Goal: Task Accomplishment & Management: Manage account settings

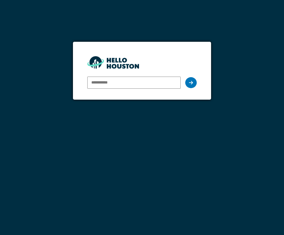
click at [93, 83] on input "email" at bounding box center [134, 82] width 94 height 12
paste input "**********"
type input "**********"
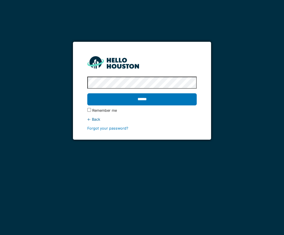
click at [87, 93] on input "******" at bounding box center [142, 99] width 110 height 12
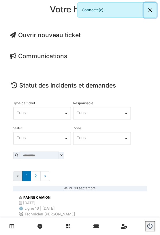
click at [147, 9] on button "Close" at bounding box center [149, 10] width 13 height 15
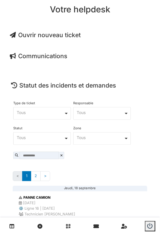
click at [50, 34] on span "Ouvrir nouveau ticket" at bounding box center [45, 34] width 71 height 7
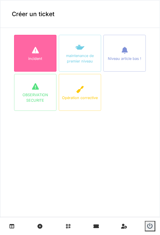
click at [33, 55] on div at bounding box center [35, 50] width 9 height 10
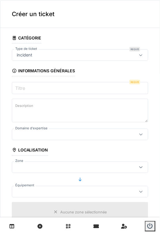
click at [30, 91] on input "Titre" at bounding box center [80, 88] width 136 height 12
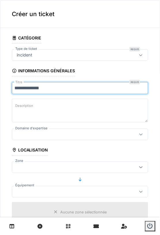
type input "**********"
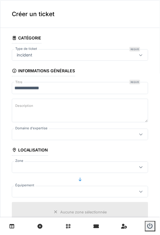
drag, startPoint x: 17, startPoint y: 114, endPoint x: 20, endPoint y: 112, distance: 3.3
click at [17, 114] on textarea "Description" at bounding box center [80, 111] width 136 height 24
click at [34, 137] on div at bounding box center [80, 133] width 136 height 11
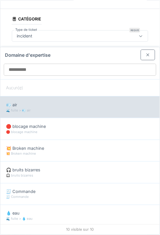
click at [39, 102] on div "💨 air" at bounding box center [79, 104] width 147 height 6
type input "***"
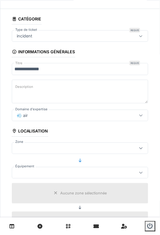
click at [93, 172] on div at bounding box center [70, 172] width 113 height 6
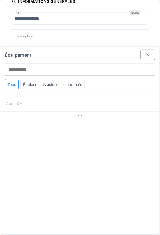
scroll to position [76, 0]
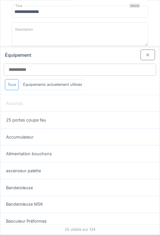
click at [142, 53] on div at bounding box center [147, 54] width 14 height 11
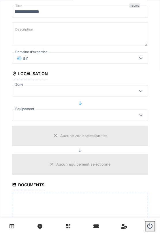
click at [73, 93] on div at bounding box center [80, 90] width 136 height 11
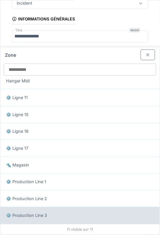
scroll to position [42, 0]
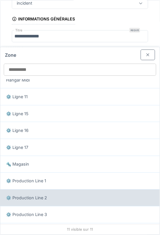
click at [47, 200] on div "⚙️ Production Line 2" at bounding box center [79, 197] width 159 height 17
type input "*****"
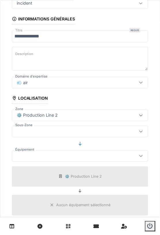
click at [81, 155] on div at bounding box center [70, 156] width 113 height 6
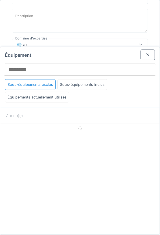
scroll to position [92, 0]
click at [146, 56] on div at bounding box center [147, 54] width 14 height 11
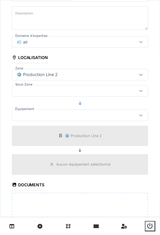
click at [57, 90] on div at bounding box center [70, 91] width 113 height 6
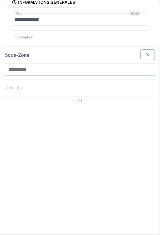
scroll to position [68, 0]
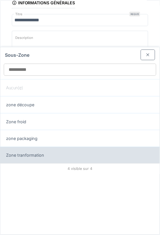
click at [58, 156] on div "Zone tranformation" at bounding box center [79, 155] width 147 height 6
type input "*****"
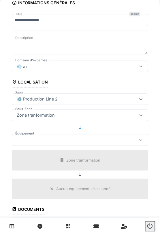
click at [56, 148] on fieldset "**********" at bounding box center [80, 147] width 136 height 364
click at [56, 141] on div at bounding box center [70, 140] width 113 height 6
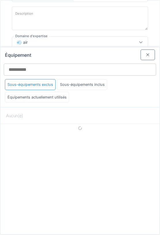
scroll to position [92, 0]
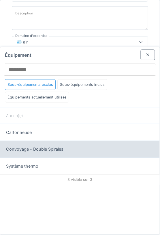
click at [38, 146] on span "Convoyage - Double Spirales" at bounding box center [34, 149] width 57 height 6
type input "******"
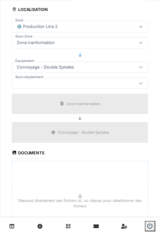
scroll to position [154, 0]
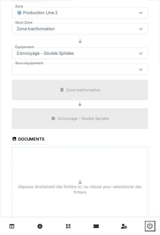
click at [78, 185] on p "Déposez directement des fichiers ici, ou cliquez pour sélectionner des fichiers" at bounding box center [80, 189] width 126 height 11
type input "**********"
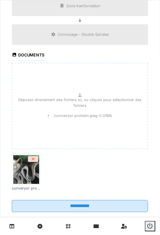
scroll to position [240, 0]
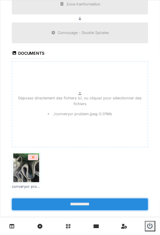
click at [76, 203] on input "**********" at bounding box center [80, 204] width 136 height 12
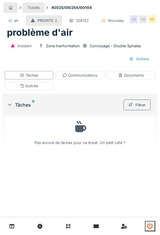
click at [148, 225] on icon "submit" at bounding box center [150, 226] width 6 height 6
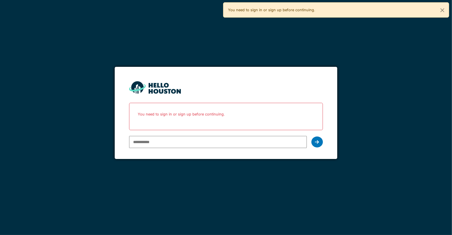
type input "**********"
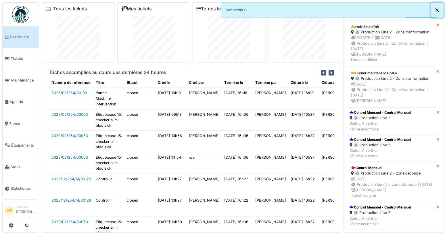
click at [442, 8] on button "Close" at bounding box center [437, 10] width 13 height 15
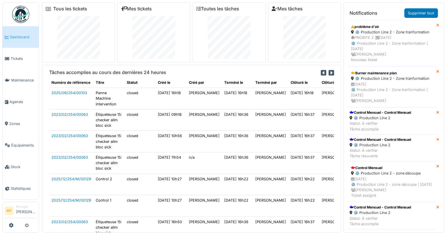
click at [328, 74] on icon at bounding box center [330, 73] width 5 height 6
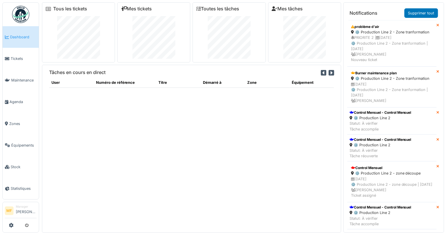
click at [328, 72] on icon at bounding box center [330, 73] width 5 height 6
click at [373, 44] on div "PRIORITE 2 | 21/09/2025 ⚙️ Production Line 2 - Zone tranformation | Il y a 0 jo…" at bounding box center [392, 49] width 82 height 28
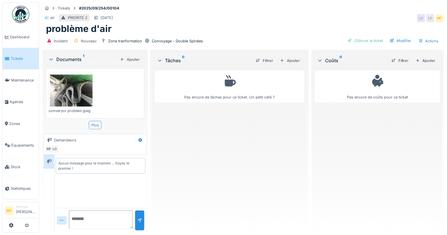
click at [18, 56] on span "Tickets" at bounding box center [24, 58] width 26 height 5
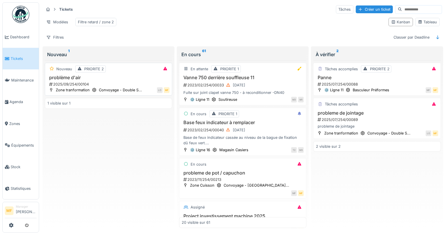
click at [71, 80] on h3 "problème d'air" at bounding box center [108, 77] width 122 height 5
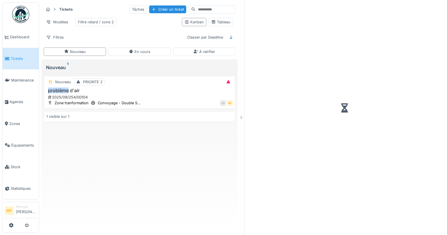
click at [71, 81] on div "Nouveau PRIORITE 2 problème d'air 2025/09/254/00104 Zone tranformation Convoyag…" at bounding box center [140, 92] width 192 height 33
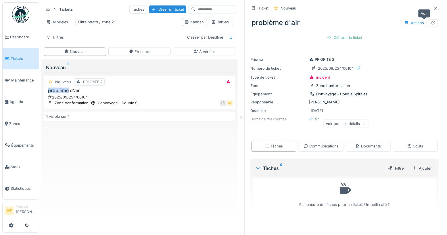
click at [431, 24] on icon at bounding box center [433, 23] width 5 height 4
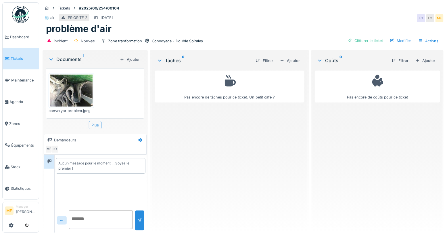
click at [185, 41] on div "Convoyage - Double Spirales" at bounding box center [177, 40] width 51 height 5
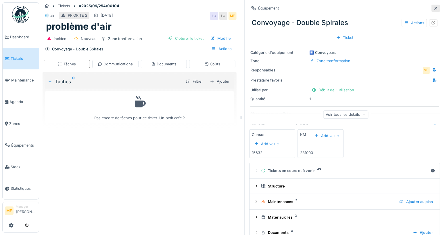
click at [433, 9] on icon at bounding box center [435, 8] width 5 height 4
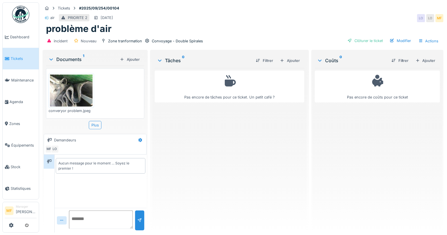
click at [74, 85] on img at bounding box center [71, 90] width 43 height 32
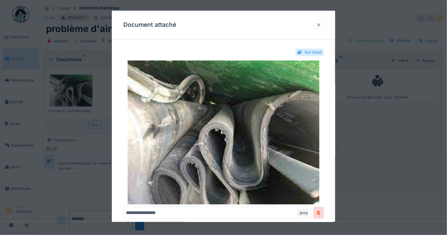
click at [321, 23] on div at bounding box center [318, 24] width 5 height 5
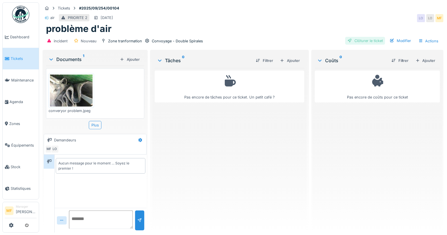
click at [174, 40] on div "Convoyage - Double Spirales" at bounding box center [177, 40] width 51 height 5
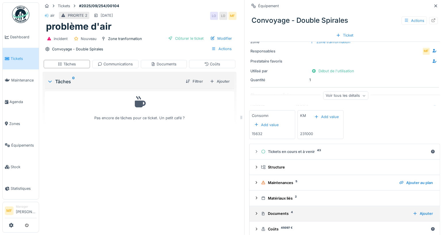
scroll to position [25, 0]
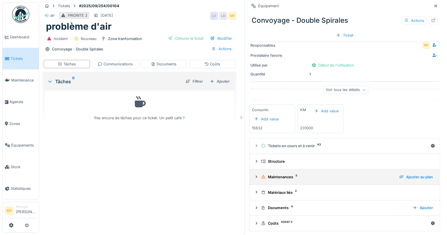
click at [285, 176] on div "Maintenances 5" at bounding box center [328, 176] width 134 height 5
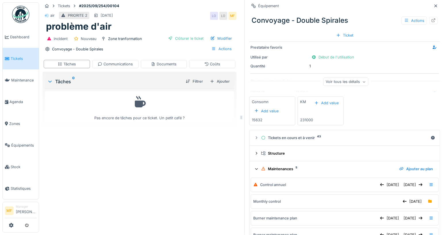
scroll to position [33, 0]
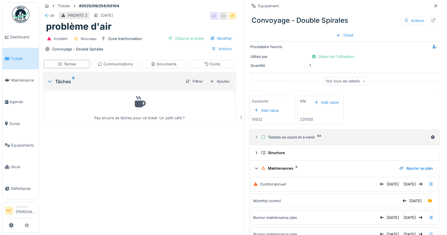
click at [274, 141] on summary "Tickets en cours et à venir 43" at bounding box center [345, 137] width 186 height 11
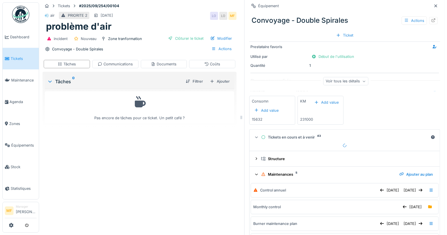
click at [255, 137] on icon at bounding box center [256, 137] width 3 height 1
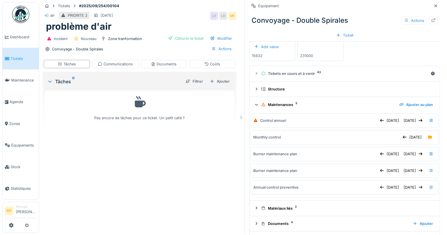
scroll to position [113, 0]
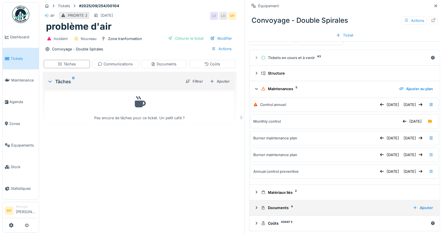
click at [269, 205] on div "Documents 4" at bounding box center [334, 207] width 147 height 5
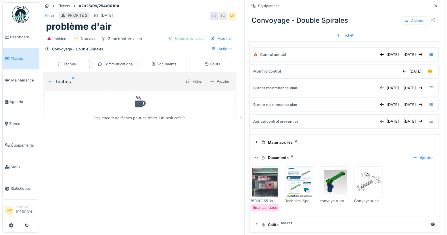
scroll to position [163, 0]
click at [433, 7] on icon at bounding box center [435, 6] width 5 height 4
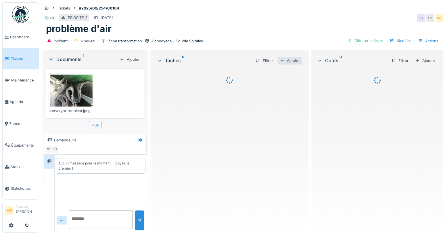
click at [287, 59] on div "Ajouter" at bounding box center [290, 61] width 24 height 8
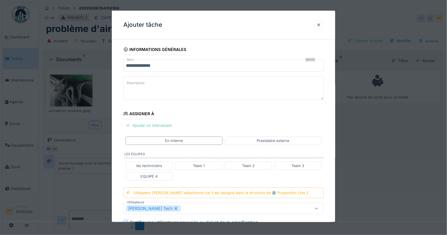
click at [166, 64] on input "**********" at bounding box center [223, 65] width 201 height 12
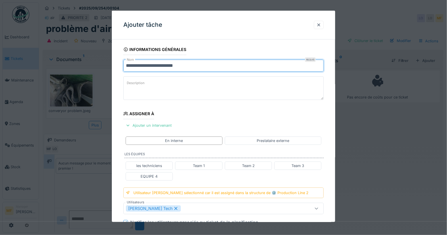
type input "**********"
click at [258, 37] on div "Ajouter tâche" at bounding box center [224, 25] width 224 height 29
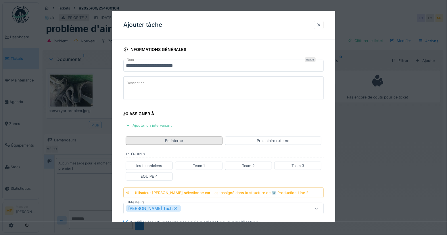
click at [171, 137] on div "En interne" at bounding box center [174, 139] width 18 height 5
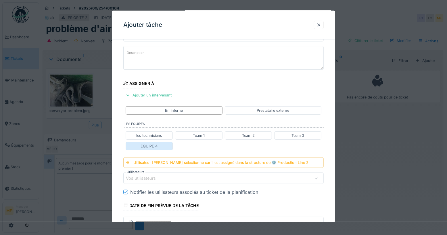
scroll to position [32, 0]
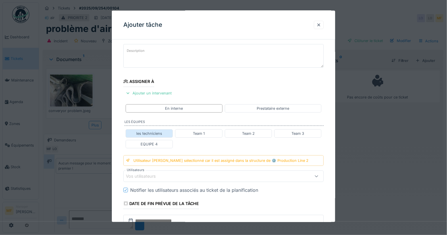
click at [162, 133] on div "les techniciens" at bounding box center [149, 132] width 26 height 5
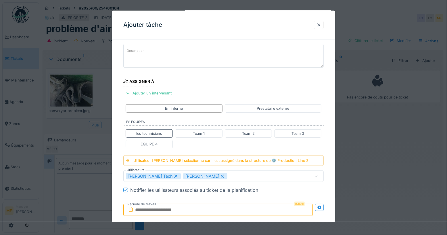
click at [220, 174] on icon at bounding box center [222, 176] width 5 height 4
type input "****"
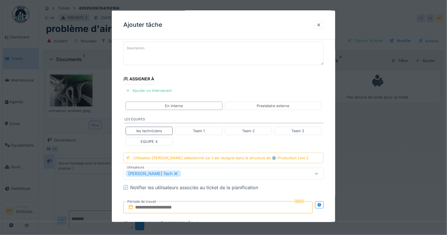
scroll to position [70, 0]
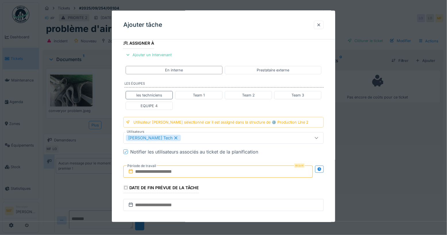
click at [180, 169] on input "text" at bounding box center [218, 171] width 190 height 12
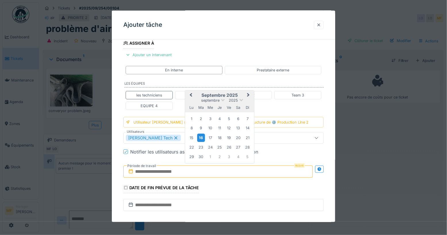
click at [203, 134] on div "16" at bounding box center [201, 137] width 8 height 8
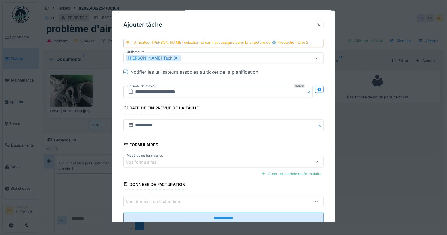
click at [149, 158] on div "Vos formulaires" at bounding box center [211, 161] width 171 height 6
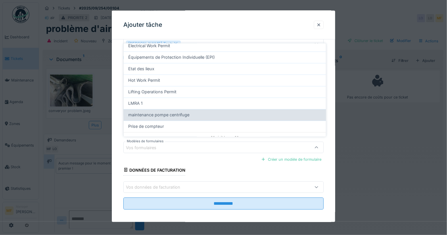
scroll to position [96, 0]
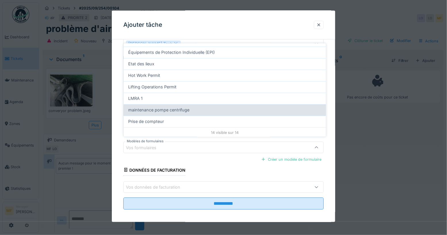
click at [167, 107] on span "maintenance pompe centrifuge" at bounding box center [158, 109] width 61 height 6
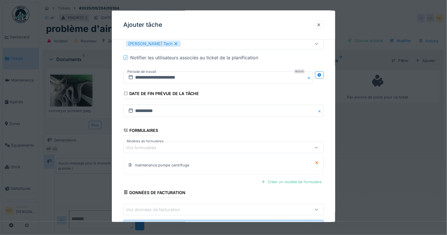
click at [189, 144] on div "Vos formulaires" at bounding box center [211, 147] width 171 height 6
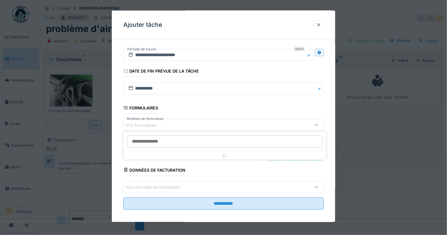
scroll to position [5, 0]
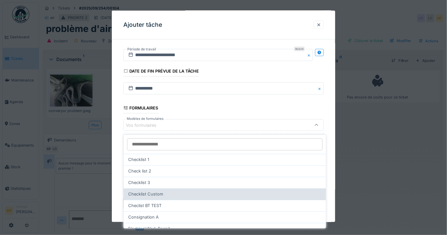
click at [197, 191] on div "Checklist Custom" at bounding box center [224, 194] width 193 height 6
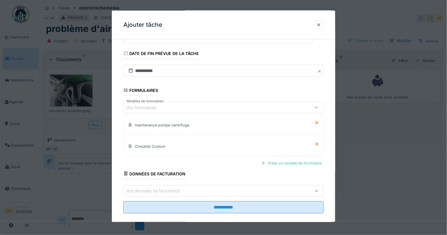
scroll to position [207, 0]
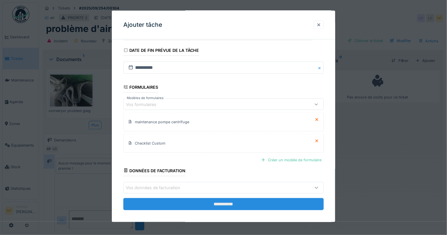
click at [227, 201] on input "**********" at bounding box center [223, 203] width 201 height 12
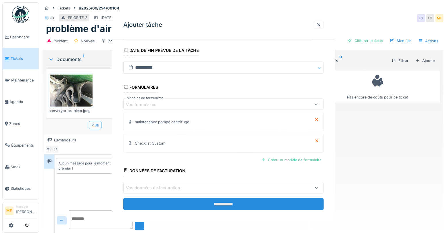
scroll to position [0, 0]
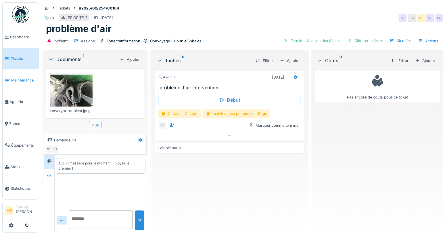
click at [30, 78] on span "Maintenance" at bounding box center [23, 79] width 25 height 5
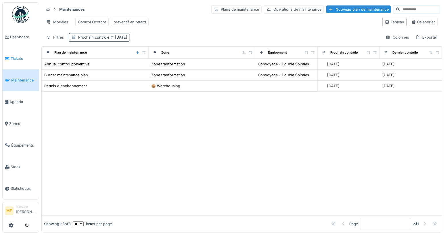
click at [13, 54] on link "Tickets" at bounding box center [21, 59] width 36 height 22
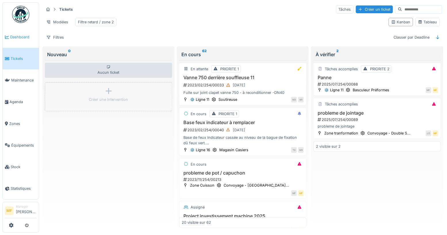
click at [18, 38] on span "Dashboard" at bounding box center [23, 36] width 26 height 5
click at [356, 9] on div "Créer un ticket" at bounding box center [374, 9] width 37 height 8
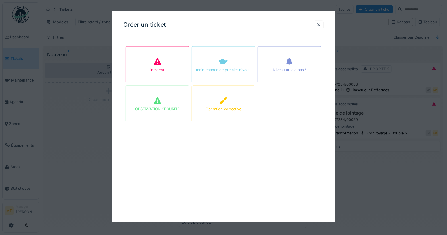
click at [324, 25] on div at bounding box center [319, 25] width 10 height 8
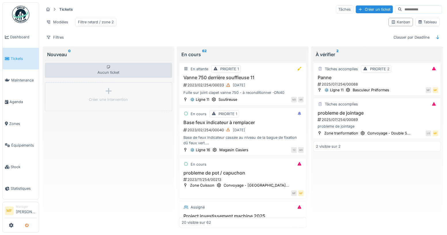
click at [28, 227] on button "submit" at bounding box center [26, 224] width 11 height 9
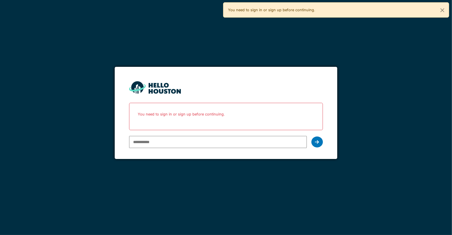
type input "**********"
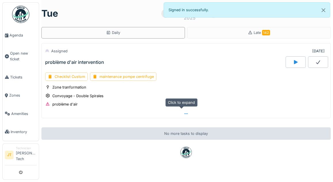
click at [184, 113] on icon at bounding box center [186, 114] width 5 height 4
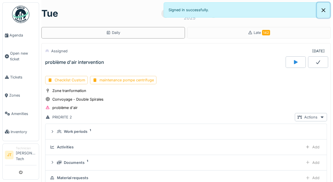
drag, startPoint x: 323, startPoint y: 9, endPoint x: 317, endPoint y: 11, distance: 6.5
click at [324, 9] on button "Close" at bounding box center [323, 10] width 13 height 15
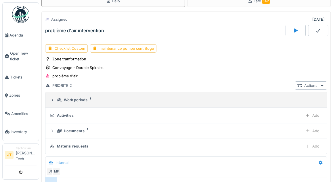
scroll to position [31, 0]
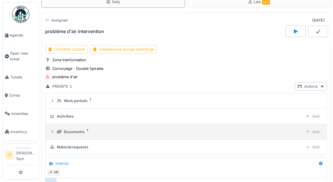
click at [85, 128] on div "Documents 1 Add" at bounding box center [186, 132] width 272 height 8
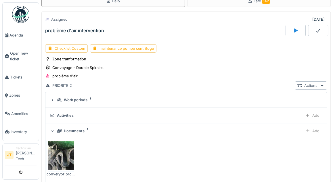
scroll to position [32, 0]
click at [66, 141] on img at bounding box center [61, 155] width 26 height 29
click at [74, 64] on div "Convoyage - Double Spirales" at bounding box center [77, 66] width 51 height 5
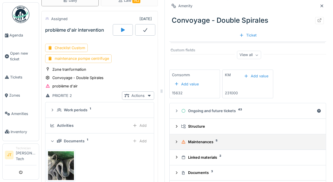
scroll to position [60, 0]
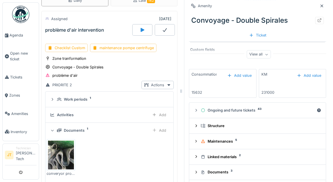
drag, startPoint x: 156, startPoint y: 88, endPoint x: 175, endPoint y: 84, distance: 19.6
click at [178, 89] on icon at bounding box center [180, 91] width 5 height 4
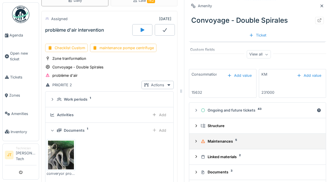
click at [221, 139] on div "Maintenances 5" at bounding box center [260, 141] width 118 height 5
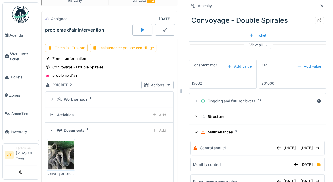
scroll to position [71, 0]
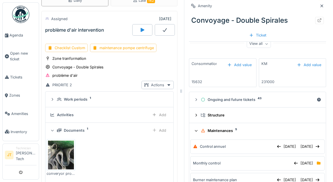
click at [211, 128] on summary "Maintenances 5" at bounding box center [257, 130] width 132 height 11
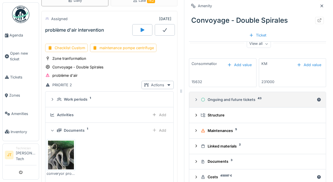
click at [224, 97] on div "Ongoing and future tickets 43" at bounding box center [258, 99] width 114 height 5
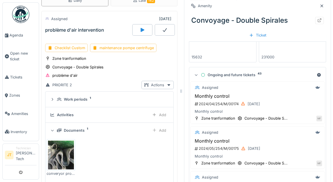
click at [221, 73] on summary "Ongoing and future tickets 43" at bounding box center [257, 75] width 132 height 11
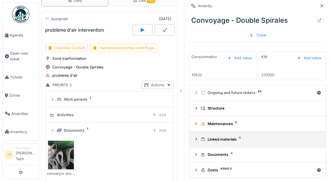
click at [216, 137] on div "Linked materials 2" at bounding box center [260, 139] width 118 height 5
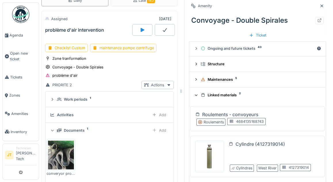
scroll to position [122, 0]
click at [193, 92] on div at bounding box center [195, 94] width 5 height 5
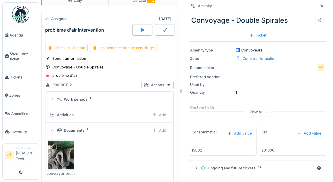
scroll to position [0, 0]
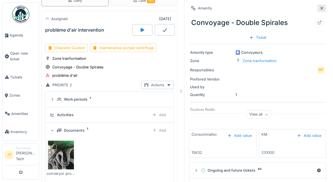
click at [319, 6] on icon at bounding box center [321, 8] width 5 height 4
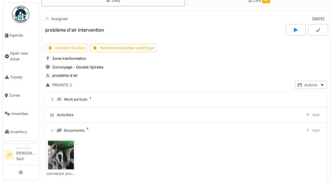
click at [59, 44] on div "Checklist Custom" at bounding box center [66, 48] width 43 height 8
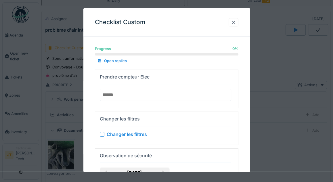
click at [122, 97] on input "number" at bounding box center [165, 95] width 131 height 12
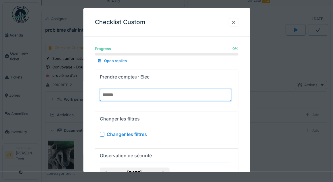
type input "******"
click at [212, 112] on details "Changer les filtres Changer les filtres" at bounding box center [166, 128] width 143 height 33
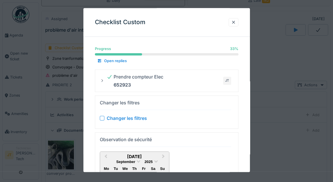
click at [103, 116] on div at bounding box center [102, 118] width 5 height 5
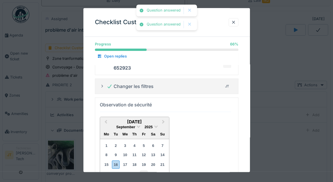
scroll to position [54, 0]
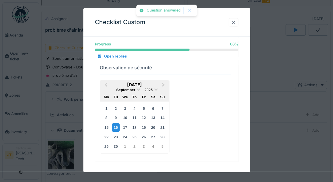
click at [115, 127] on div "16" at bounding box center [116, 127] width 8 height 8
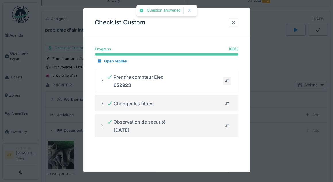
click at [234, 23] on div at bounding box center [233, 22] width 5 height 5
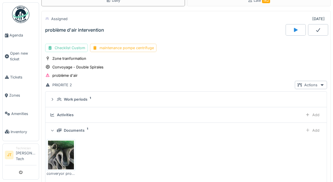
click at [120, 44] on div "maintenance pompe centrifuge" at bounding box center [123, 48] width 66 height 8
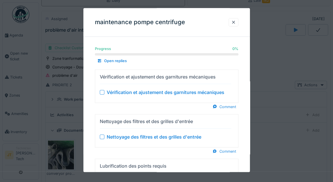
click at [103, 92] on div at bounding box center [102, 92] width 5 height 5
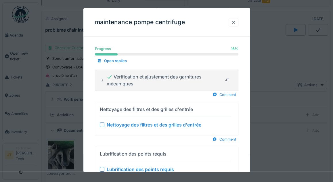
click at [102, 125] on div at bounding box center [102, 124] width 5 height 5
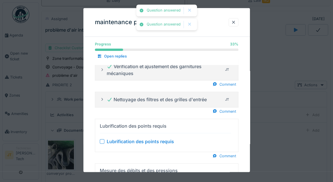
scroll to position [11, 0]
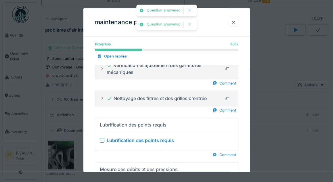
click at [102, 138] on div at bounding box center [102, 140] width 5 height 5
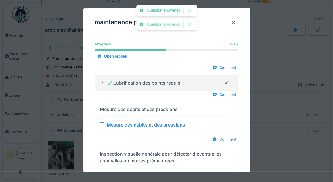
click at [101, 123] on div at bounding box center [102, 124] width 5 height 5
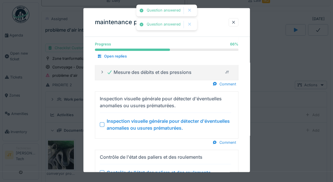
scroll to position [101, 0]
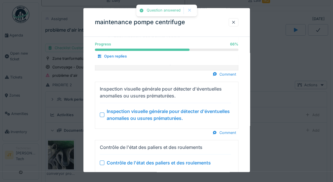
click at [101, 115] on div "Inspection visuelle générale pour détecter d'éventuelles anomalies ou usures pr…" at bounding box center [165, 115] width 131 height 14
click at [101, 160] on div at bounding box center [102, 162] width 5 height 5
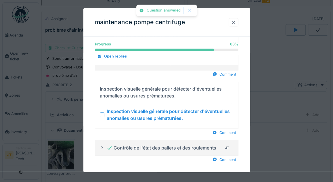
click at [101, 114] on div at bounding box center [102, 114] width 5 height 5
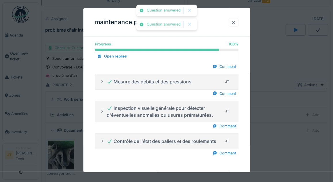
scroll to position [80, 0]
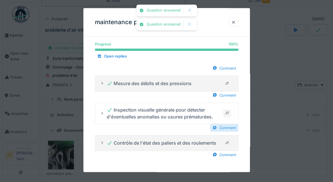
click at [230, 125] on div "Comment" at bounding box center [224, 128] width 28 height 8
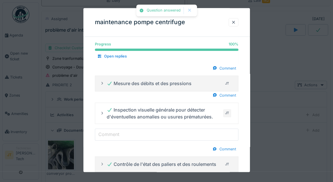
click at [179, 134] on input "Comment" at bounding box center [166, 134] width 143 height 12
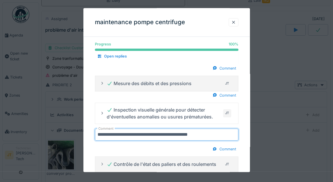
type input "**********"
click at [196, 146] on div "Comment" at bounding box center [166, 149] width 143 height 8
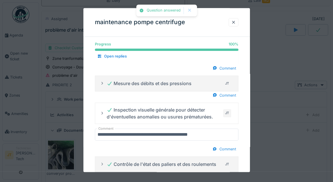
click at [164, 145] on div "Comment" at bounding box center [166, 149] width 143 height 8
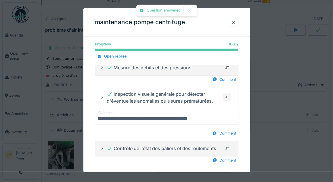
scroll to position [101, 0]
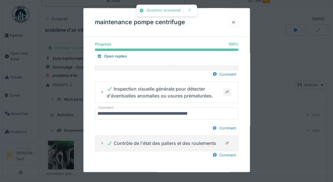
click at [236, 20] on div at bounding box center [233, 22] width 5 height 5
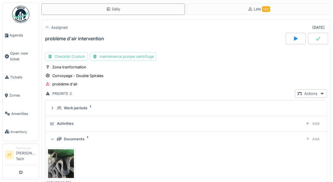
scroll to position [25, 0]
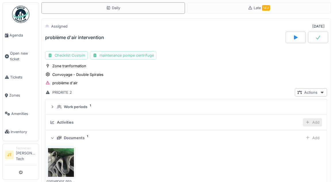
click at [303, 118] on div "Add" at bounding box center [312, 122] width 19 height 8
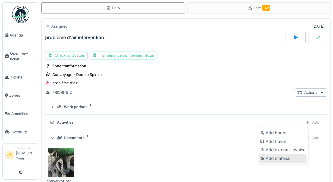
click at [279, 154] on div "Add material" at bounding box center [282, 158] width 47 height 9
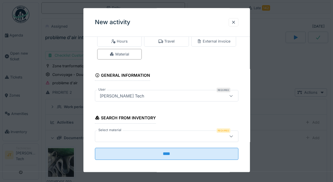
scroll to position [15, 0]
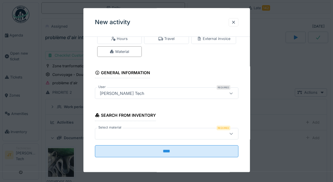
click at [129, 132] on div at bounding box center [157, 133] width 120 height 6
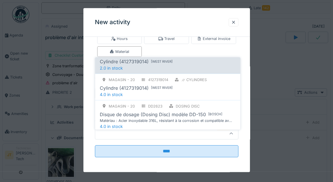
scroll to position [50, 0]
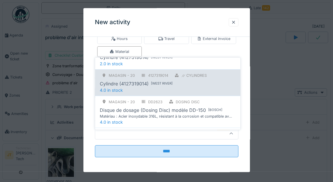
click at [132, 86] on div "Magasin - 20 4127319014 ⌭ Cylindres Cylindre (4127319014) [ West River ] 4.0 in…" at bounding box center [167, 82] width 145 height 26
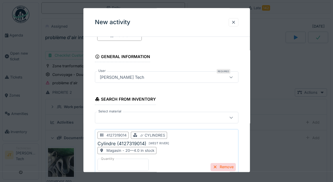
scroll to position [39, 0]
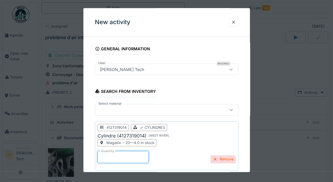
click at [105, 158] on input "*" at bounding box center [122, 157] width 51 height 12
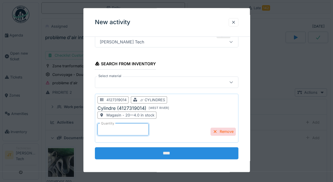
scroll to position [68, 0]
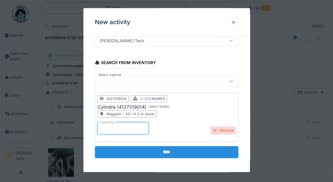
type input "*"
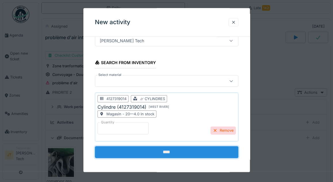
click at [184, 151] on input "****" at bounding box center [166, 152] width 143 height 12
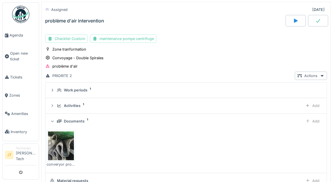
scroll to position [41, 0]
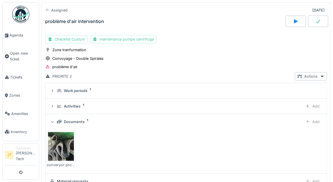
click at [289, 17] on div at bounding box center [295, 21] width 20 height 11
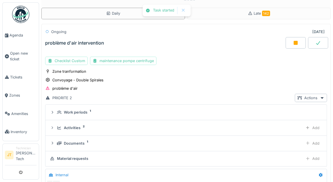
scroll to position [20, 0]
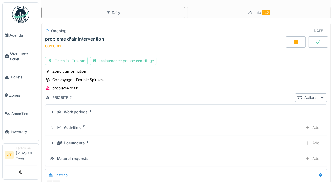
drag, startPoint x: 285, startPoint y: 39, endPoint x: 288, endPoint y: 43, distance: 5.0
click at [285, 39] on div at bounding box center [295, 41] width 20 height 11
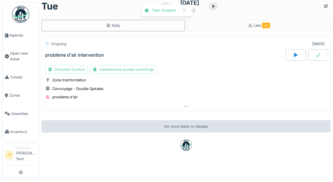
scroll to position [10, 0]
click at [310, 54] on div at bounding box center [318, 54] width 20 height 11
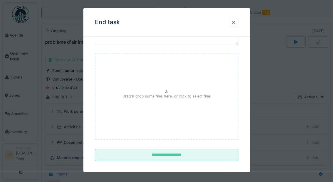
scroll to position [45, 0]
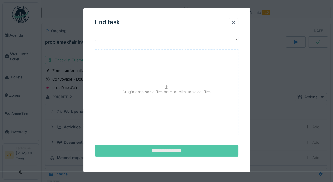
click at [171, 155] on input "**********" at bounding box center [166, 151] width 143 height 12
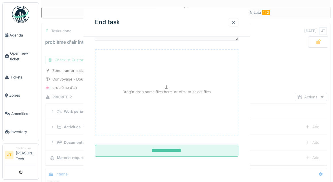
scroll to position [0, 0]
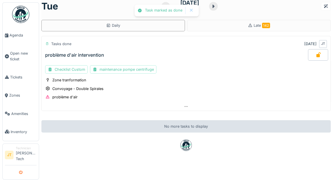
click at [20, 173] on icon "submit" at bounding box center [21, 173] width 4 height 4
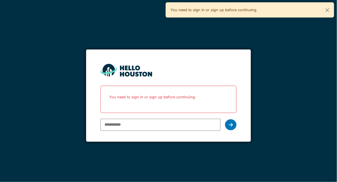
drag, startPoint x: 0, startPoint y: 0, endPoint x: 116, endPoint y: 126, distance: 171.3
click at [116, 126] on input "email" at bounding box center [161, 125] width 120 height 12
type input "**********"
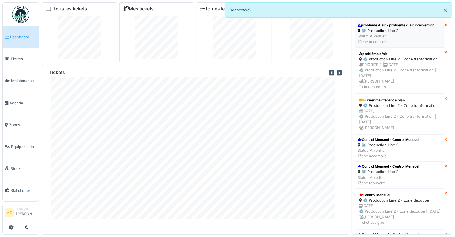
click at [333, 36] on div "Statut: À vérifier Tâche accomplie" at bounding box center [396, 38] width 77 height 11
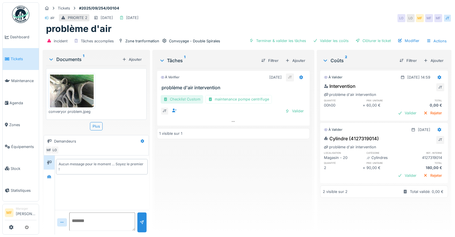
click at [180, 100] on div "Checklist Custom" at bounding box center [182, 99] width 43 height 8
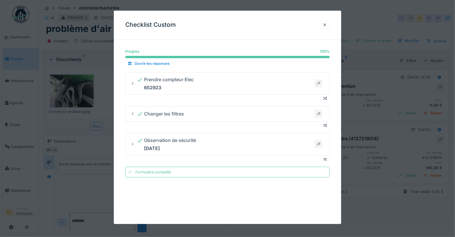
click at [327, 26] on div at bounding box center [324, 24] width 5 height 5
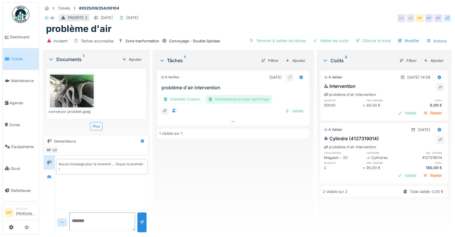
click at [220, 100] on div "maintenance pompe centrifuge" at bounding box center [238, 99] width 66 height 8
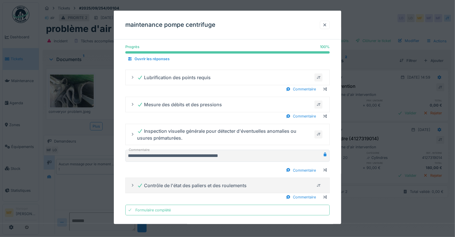
scroll to position [57, 0]
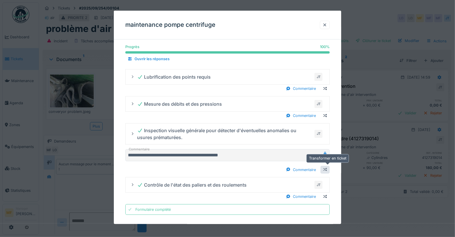
click at [327, 169] on div at bounding box center [325, 169] width 5 height 5
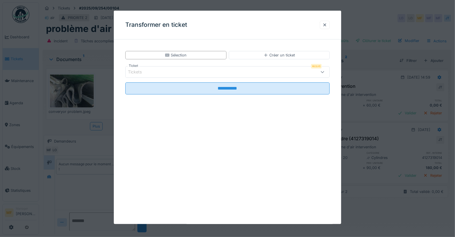
scroll to position [0, 0]
click at [327, 24] on div at bounding box center [324, 24] width 5 height 5
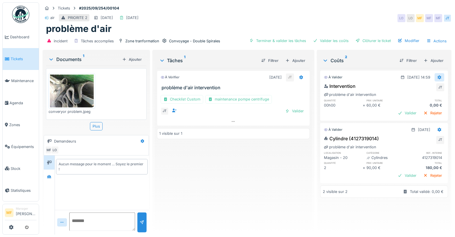
click at [437, 78] on icon at bounding box center [439, 77] width 5 height 4
click at [407, 91] on div "Modifier" at bounding box center [410, 88] width 28 height 9
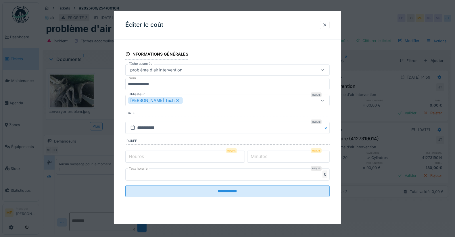
click at [128, 157] on label "Heures" at bounding box center [137, 156] width 18 height 7
click at [127, 157] on input "*" at bounding box center [185, 156] width 120 height 12
click at [129, 157] on label "Heures" at bounding box center [137, 156] width 18 height 7
click at [129, 157] on input "*" at bounding box center [185, 156] width 120 height 12
click at [128, 154] on label "Heures" at bounding box center [137, 156] width 18 height 7
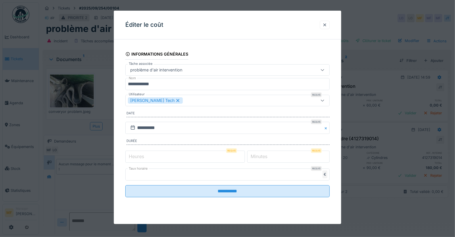
click at [127, 154] on input "*" at bounding box center [185, 156] width 120 height 12
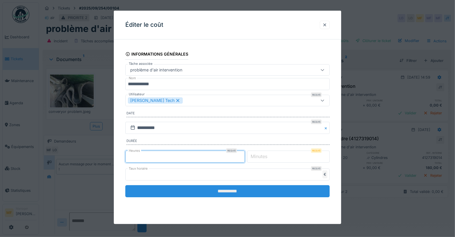
type input "*"
click at [159, 193] on input "**********" at bounding box center [227, 191] width 205 height 12
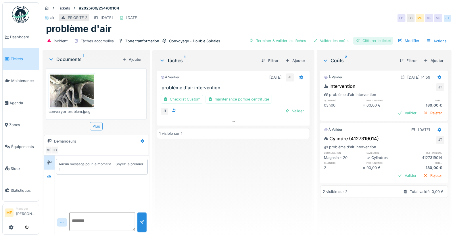
click at [363, 40] on div "Clôturer le ticket" at bounding box center [373, 41] width 40 height 8
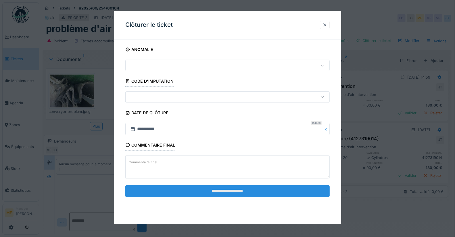
click at [212, 190] on input "**********" at bounding box center [227, 191] width 205 height 12
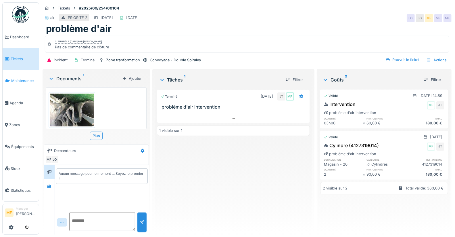
click at [18, 81] on span "Maintenance" at bounding box center [23, 80] width 25 height 5
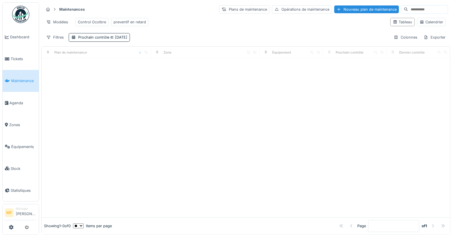
click at [422, 28] on div "Tableau Calendrier" at bounding box center [418, 22] width 60 height 13
click at [422, 26] on div "Calendrier" at bounding box center [431, 22] width 29 height 8
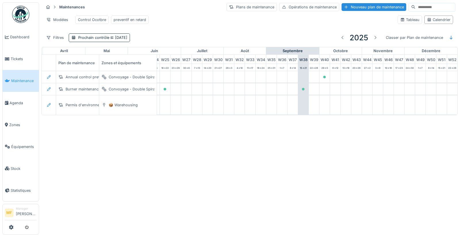
scroll to position [0, 281]
click at [28, 227] on icon "submit" at bounding box center [27, 227] width 4 height 4
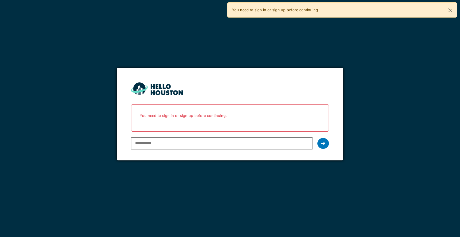
click at [162, 145] on input "email" at bounding box center [221, 143] width 181 height 12
paste input "**********"
type input "**********"
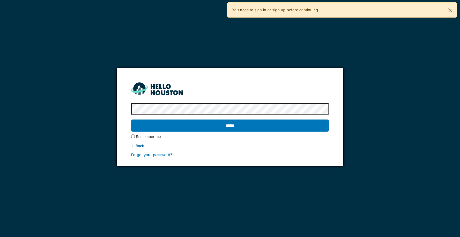
click at [131, 119] on input "******" at bounding box center [229, 125] width 197 height 12
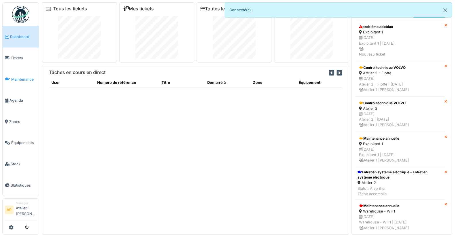
click at [11, 72] on link "Maintenance" at bounding box center [21, 78] width 36 height 21
click at [15, 76] on span "Maintenance" at bounding box center [23, 78] width 25 height 5
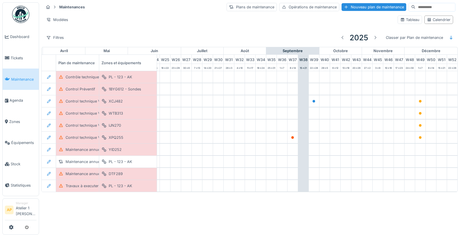
scroll to position [0, 281]
click at [60, 39] on div "Filtres" at bounding box center [55, 37] width 23 height 8
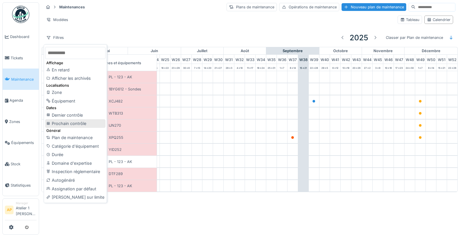
click at [66, 124] on div "Prochain contrôle" at bounding box center [75, 123] width 60 height 9
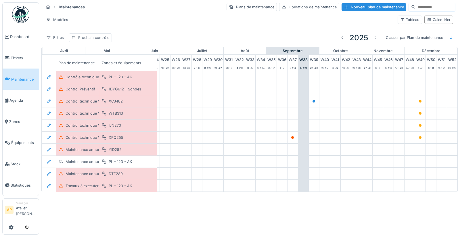
click at [105, 38] on div "Prochain contrôle" at bounding box center [93, 37] width 31 height 5
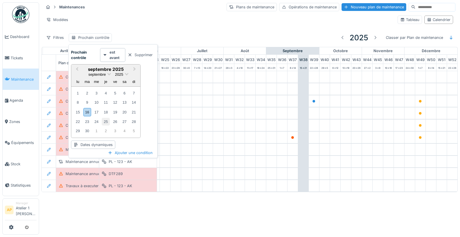
drag, startPoint x: 88, startPoint y: 112, endPoint x: 109, endPoint y: 119, distance: 22.0
click at [89, 112] on div "16" at bounding box center [87, 112] width 8 height 8
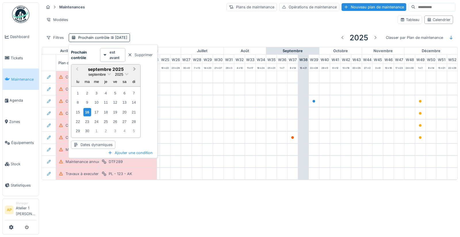
click at [134, 70] on button "Next Month" at bounding box center [134, 69] width 9 height 9
click at [134, 133] on div "30" at bounding box center [134, 130] width 8 height 8
click at [122, 90] on div "1" at bounding box center [124, 93] width 8 height 8
click at [111, 48] on div "est avant" at bounding box center [112, 55] width 25 height 14
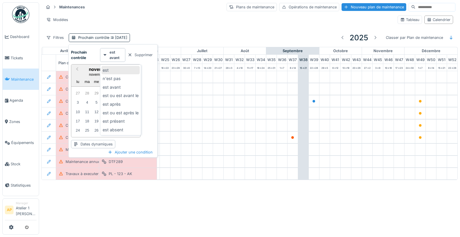
click at [116, 68] on div "est" at bounding box center [120, 70] width 38 height 9
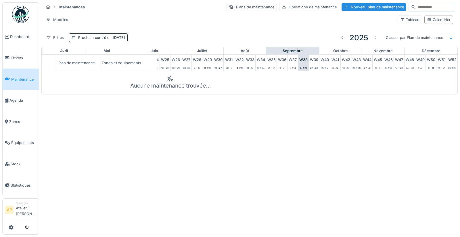
scroll to position [0, 281]
click at [113, 37] on span ": 01/11/2025" at bounding box center [117, 37] width 16 height 4
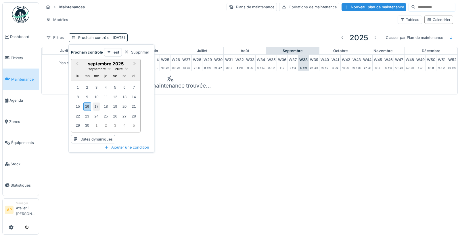
click at [98, 107] on div "17" at bounding box center [97, 106] width 8 height 8
click at [135, 63] on button "Next Month" at bounding box center [134, 63] width 9 height 9
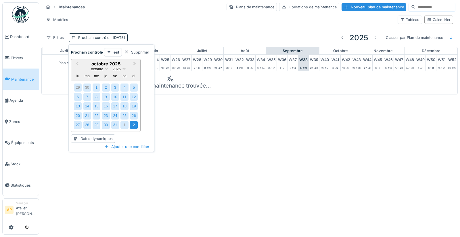
click at [132, 126] on div "2" at bounding box center [134, 125] width 8 height 8
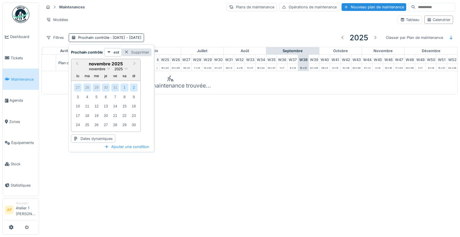
click at [136, 54] on div "Supprimer" at bounding box center [137, 52] width 30 height 8
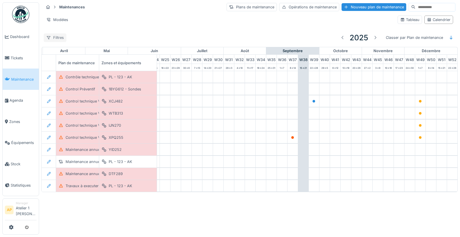
click at [59, 34] on div "Filtres 2025 Classer par Plan de maintenance" at bounding box center [250, 38] width 412 height 14
click at [50, 38] on icon at bounding box center [48, 38] width 5 height 4
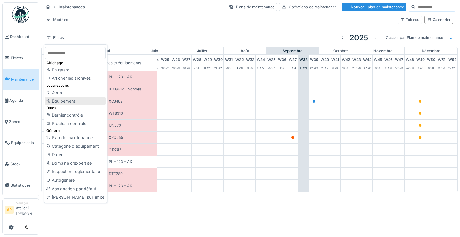
click at [74, 103] on div "Équipement" at bounding box center [75, 101] width 60 height 9
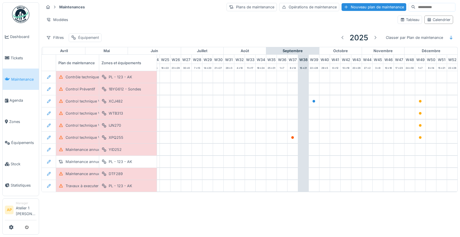
click at [91, 36] on div "Équipement" at bounding box center [88, 37] width 21 height 5
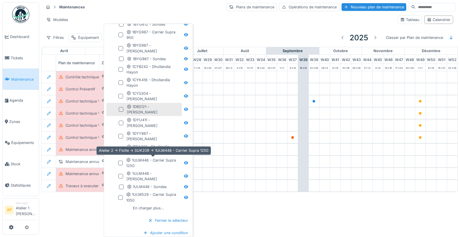
scroll to position [124, 0]
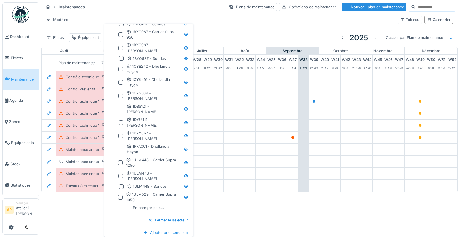
click at [146, 19] on div "Modèles" at bounding box center [218, 20] width 349 height 8
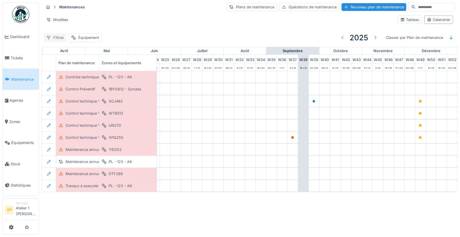
click at [60, 34] on div "Filtres" at bounding box center [55, 37] width 23 height 8
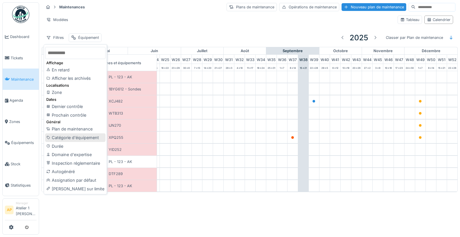
click at [87, 134] on div "Catégorie d'équipement" at bounding box center [75, 137] width 60 height 9
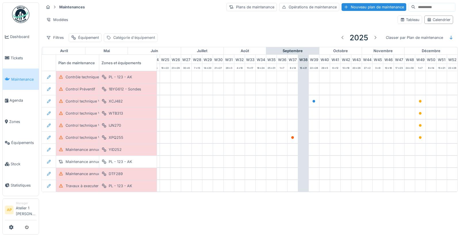
click at [128, 37] on div "Catégorie d'équipement" at bounding box center [134, 37] width 42 height 5
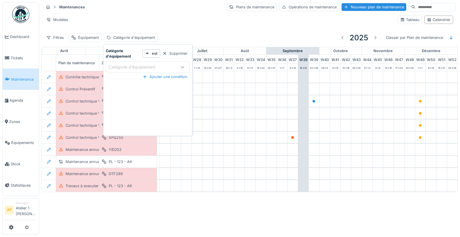
click at [148, 67] on div "Catégorie d'équipement" at bounding box center [135, 67] width 55 height 6
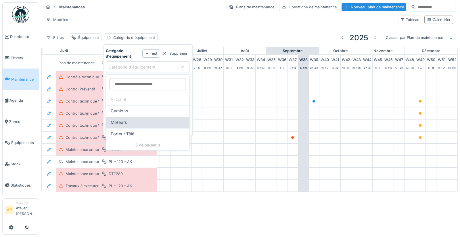
click at [130, 120] on div "Moteurs" at bounding box center [148, 122] width 74 height 6
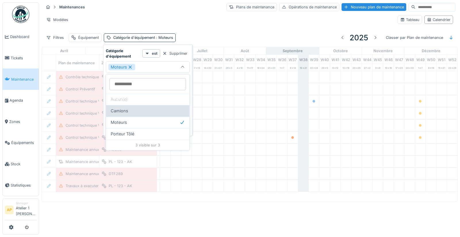
click at [129, 111] on div "Camions" at bounding box center [148, 110] width 74 height 6
type input "*********"
click at [169, 8] on div "Maintenances Plans de maintenance Opérations de maintenance Nouveau plan de mai…" at bounding box center [250, 6] width 412 height 9
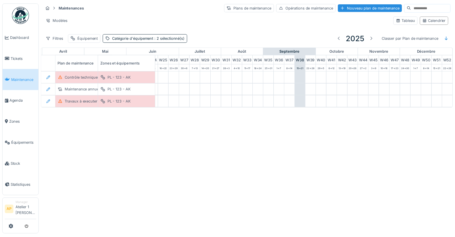
scroll to position [0, 281]
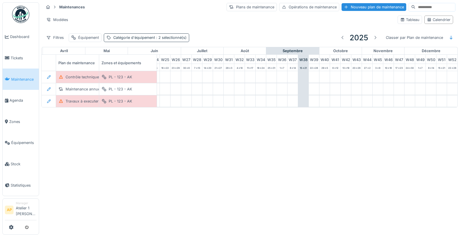
click at [175, 35] on span ": 2 sélectionné(s)" at bounding box center [171, 37] width 32 height 4
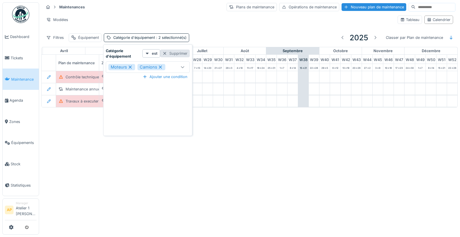
click at [176, 56] on div "Supprimer" at bounding box center [175, 53] width 30 height 8
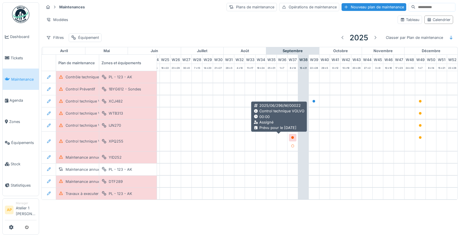
click at [291, 137] on icon at bounding box center [292, 137] width 3 height 3
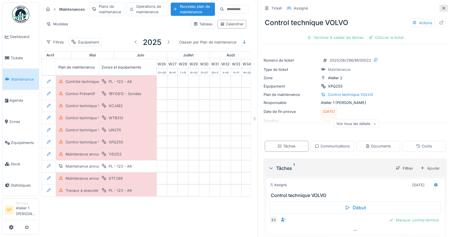
click at [442, 7] on icon at bounding box center [443, 8] width 3 height 3
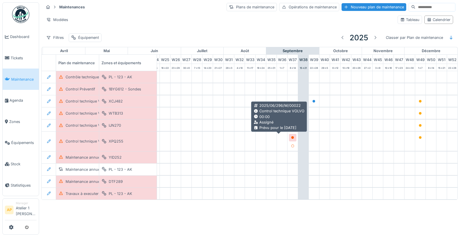
click at [291, 138] on div at bounding box center [292, 136] width 3 height 5
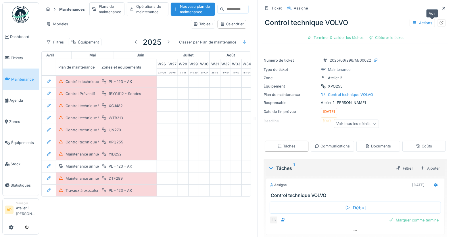
click at [440, 21] on icon at bounding box center [442, 23] width 4 height 4
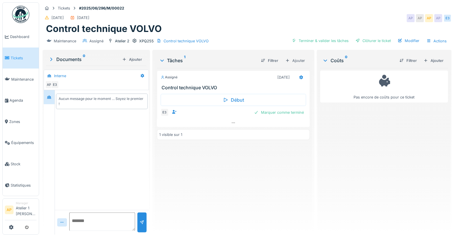
click at [19, 57] on span "Tickets" at bounding box center [24, 57] width 26 height 5
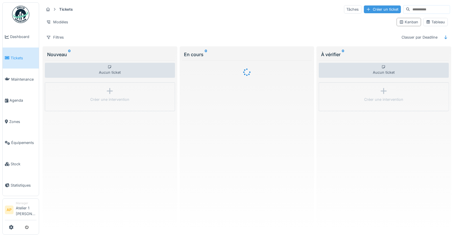
click at [377, 11] on div "Créer un ticket" at bounding box center [382, 9] width 37 height 8
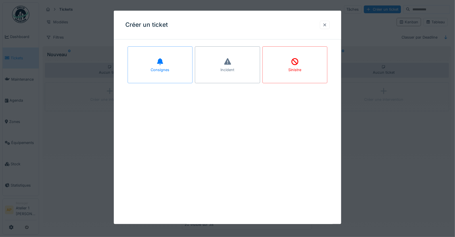
click at [327, 26] on div at bounding box center [324, 24] width 5 height 5
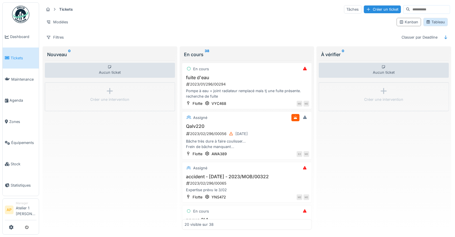
click at [427, 23] on div "Tableau" at bounding box center [435, 21] width 19 height 5
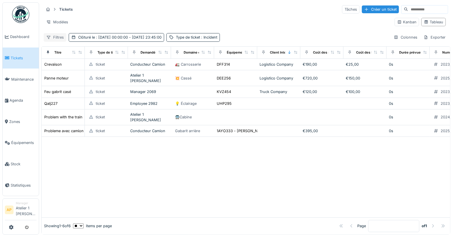
click at [63, 36] on div "Filtres" at bounding box center [55, 37] width 23 height 8
click at [271, 30] on div "Tickets Tâches Créer un ticket Modèles Kanban Tableau Filtres Clôturé le : 01/0…" at bounding box center [245, 23] width 409 height 42
click at [62, 20] on div "Modèles" at bounding box center [57, 22] width 27 height 8
drag, startPoint x: 66, startPoint y: 34, endPoint x: 72, endPoint y: 33, distance: 5.8
click at [66, 34] on div "Nouvelle vue" at bounding box center [69, 32] width 48 height 9
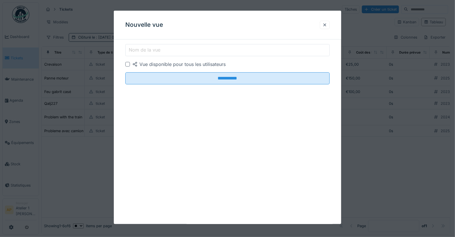
click at [147, 47] on label "Nom de la vue" at bounding box center [145, 49] width 34 height 7
click at [147, 47] on input "Nom de la vue" at bounding box center [227, 50] width 205 height 12
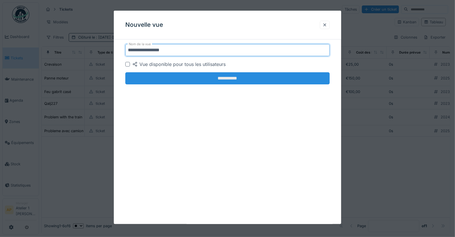
type input "**********"
click at [218, 80] on input "**********" at bounding box center [227, 78] width 205 height 12
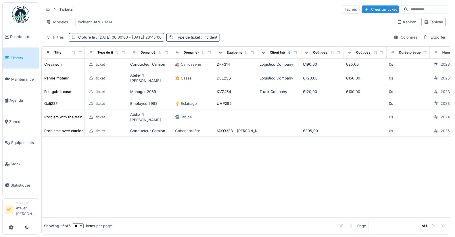
click at [162, 39] on span ": 01/01/2025 00:00:00 - 31/05/2025 23:45:00" at bounding box center [128, 37] width 67 height 4
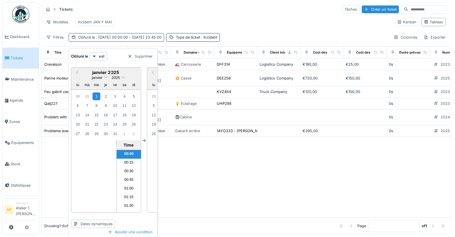
scroll to position [765, 0]
drag, startPoint x: 198, startPoint y: 47, endPoint x: 205, endPoint y: 45, distance: 7.0
click at [198, 44] on div "Tickets Tâches Créer un ticket Modèles incident JAN-> MAI Kanban Tableau Filtre…" at bounding box center [245, 23] width 409 height 42
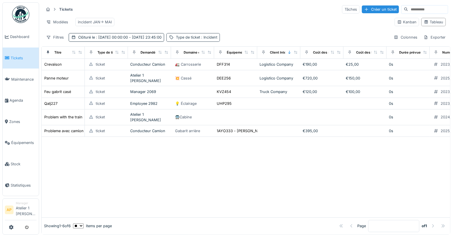
click at [217, 39] on span ": Incident" at bounding box center [208, 37] width 17 height 4
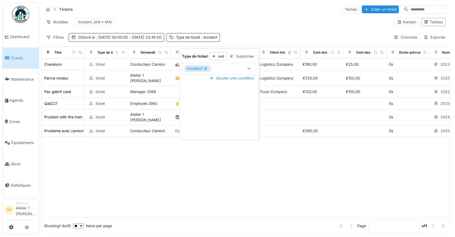
click at [240, 53] on div "Supprimer" at bounding box center [242, 56] width 30 height 8
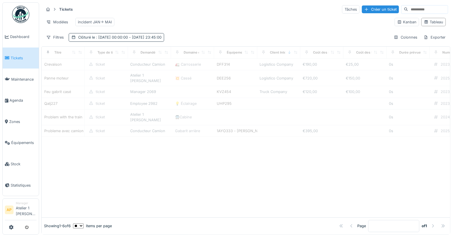
click at [163, 39] on div "Clôturé le : 01/01/2025 00:00:00 - 31/05/2025 23:45:00" at bounding box center [116, 37] width 95 height 8
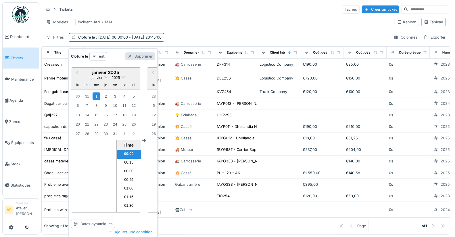
click at [147, 57] on div "Supprimer" at bounding box center [140, 56] width 30 height 8
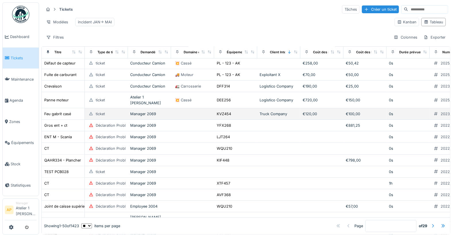
scroll to position [121, 0]
click at [90, 110] on td "ticket" at bounding box center [106, 113] width 43 height 11
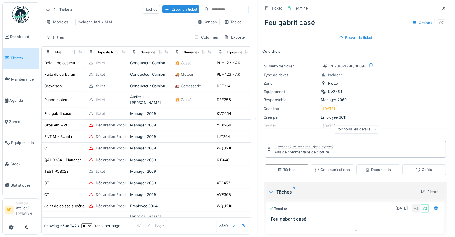
click at [439, 7] on div "Ticket Terminé Feu gabrit casé Actions Rouvrir le ticket Côté droit Numéro de t…" at bounding box center [354, 118] width 195 height 237
click at [441, 9] on icon at bounding box center [443, 8] width 5 height 4
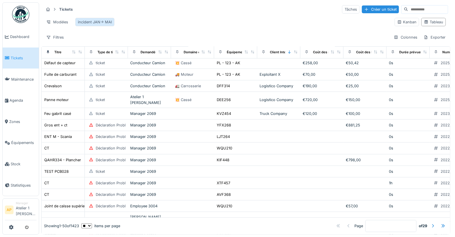
click at [108, 21] on div "incident JAN-> MAI" at bounding box center [95, 21] width 34 height 5
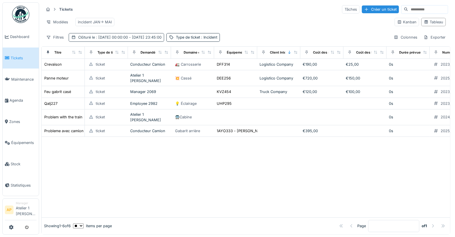
click at [162, 39] on span ": 01/01/2025 00:00:00 - 31/05/2025 23:45:00" at bounding box center [128, 37] width 67 height 4
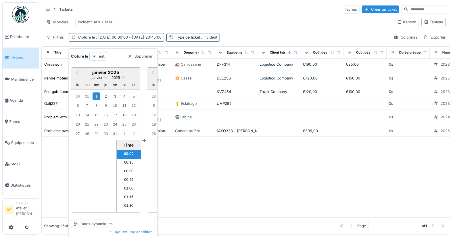
scroll to position [765, 0]
click at [145, 56] on div "Supprimer" at bounding box center [140, 56] width 30 height 8
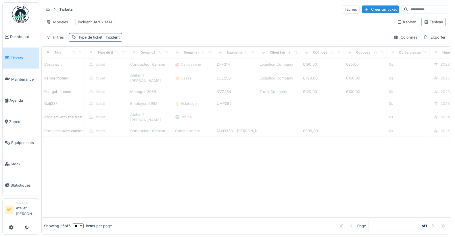
click at [116, 39] on span ": Incident" at bounding box center [110, 37] width 17 height 4
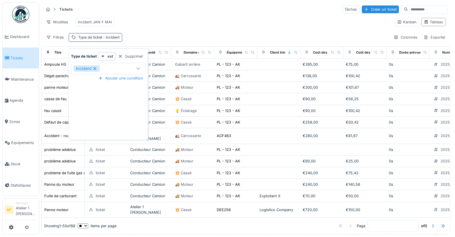
click at [116, 39] on span ": Incident" at bounding box center [110, 37] width 17 height 4
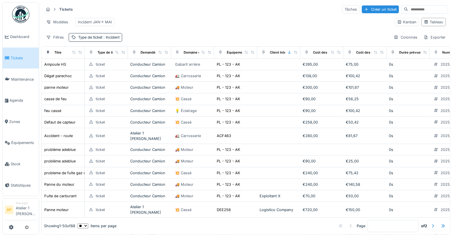
drag, startPoint x: 117, startPoint y: 43, endPoint x: 128, endPoint y: 47, distance: 12.1
click at [117, 39] on span ": Incident" at bounding box center [110, 37] width 17 height 4
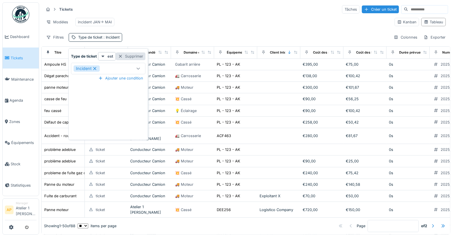
click at [132, 55] on div "Supprimer" at bounding box center [131, 56] width 30 height 8
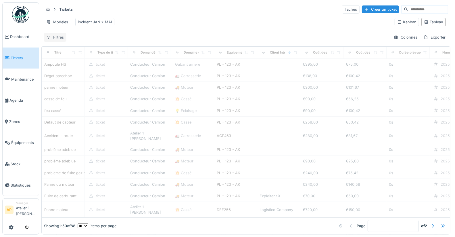
drag, startPoint x: 49, startPoint y: 42, endPoint x: 50, endPoint y: 45, distance: 3.4
click at [49, 39] on icon at bounding box center [49, 37] width 4 height 3
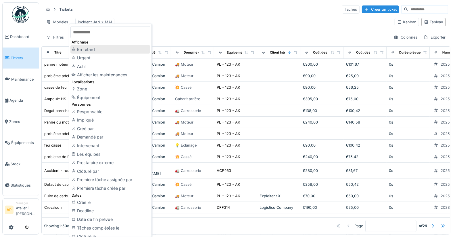
click at [104, 51] on div "En retard" at bounding box center [110, 49] width 80 height 9
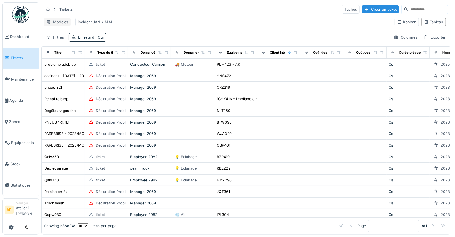
click at [55, 22] on div "Modèles" at bounding box center [57, 22] width 27 height 8
click at [64, 37] on div "Nouvelle vue" at bounding box center [69, 34] width 48 height 9
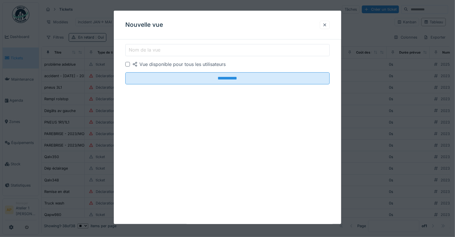
click at [139, 49] on label "Nom de la vue" at bounding box center [145, 49] width 34 height 7
click at [139, 49] on input "Nom de la vue" at bounding box center [227, 50] width 205 height 12
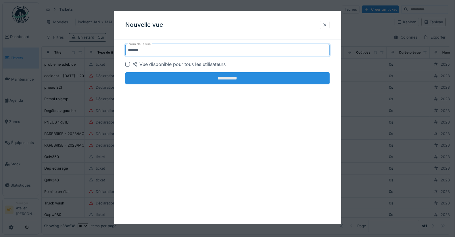
type input "******"
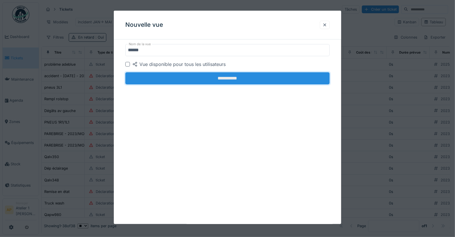
click at [218, 82] on input "**********" at bounding box center [227, 78] width 205 height 12
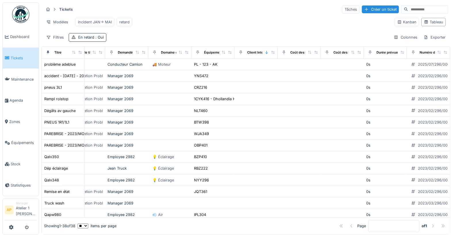
scroll to position [0, 0]
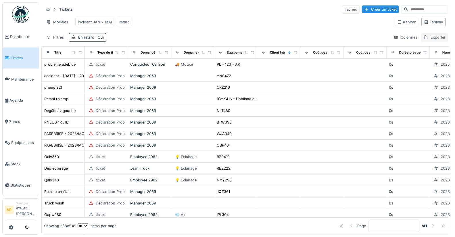
click at [424, 40] on div "Exporter" at bounding box center [434, 37] width 27 height 8
click at [401, 44] on div "Tickets Tâches Créer un ticket Modèles incident JAN-> MAI retard Kanban Tableau…" at bounding box center [245, 23] width 409 height 42
click at [400, 41] on div "Colonnes" at bounding box center [405, 37] width 29 height 8
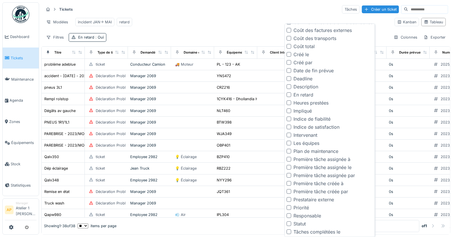
scroll to position [213, 0]
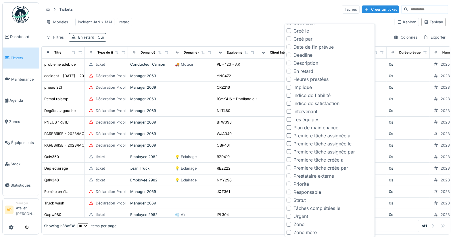
click at [248, 25] on div "Modèles incident JAN-> MAI retard" at bounding box center [217, 22] width 346 height 13
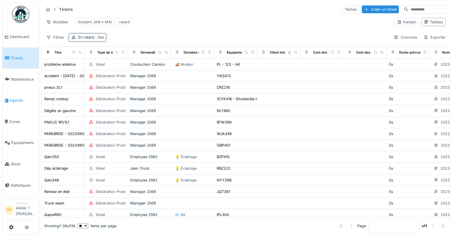
click at [15, 93] on link "Agenda" at bounding box center [21, 100] width 36 height 21
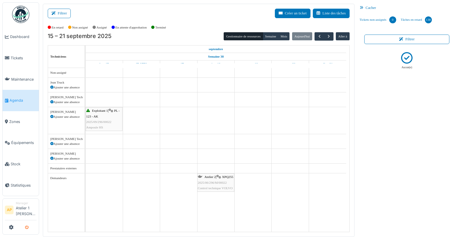
click at [28, 226] on icon "submit" at bounding box center [27, 227] width 4 height 4
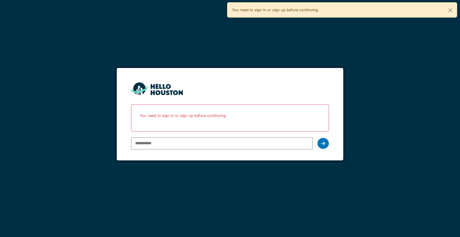
type input "**********"
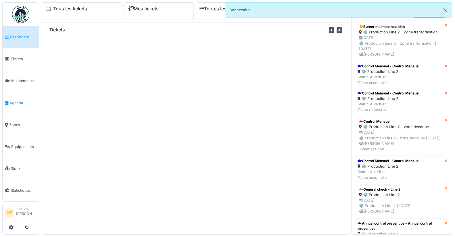
click at [11, 102] on span "Agenda" at bounding box center [22, 102] width 27 height 5
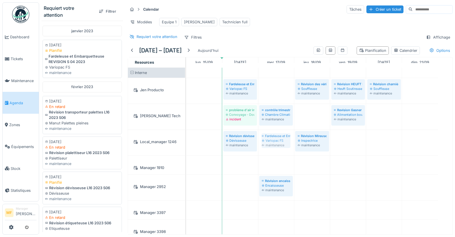
drag, startPoint x: 64, startPoint y: 57, endPoint x: 276, endPoint y: 156, distance: 234.0
click at [276, 156] on div "Requiert votre attention Filtrer [DATE] [DATE] Planifié Fardeleuse et Embarquet…" at bounding box center [247, 118] width 416 height 237
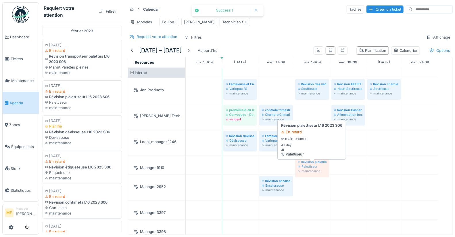
drag, startPoint x: 64, startPoint y: 101, endPoint x: 310, endPoint y: 173, distance: 256.1
click at [310, 173] on div "Requiert votre attention Filtrer février 2023 06/02/2023 En retard Révision tra…" at bounding box center [247, 118] width 416 height 237
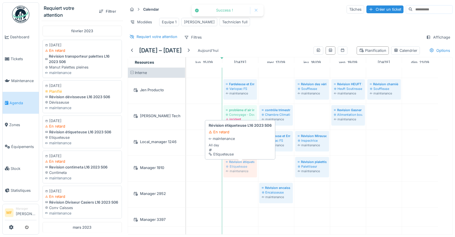
drag, startPoint x: 62, startPoint y: 140, endPoint x: 228, endPoint y: 172, distance: 169.2
click at [228, 172] on div "Requiert votre attention Filtrer février 2023 06/02/2023 En retard Révision tra…" at bounding box center [247, 118] width 416 height 237
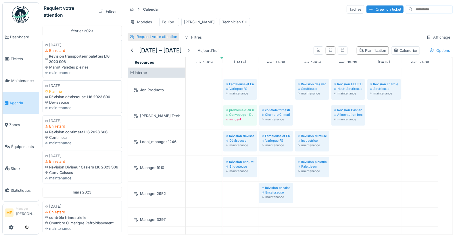
click at [154, 39] on div "Requiert votre attention" at bounding box center [157, 36] width 41 height 5
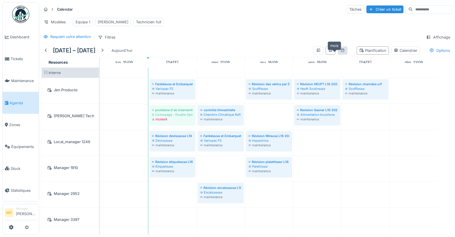
click at [340, 52] on icon at bounding box center [342, 50] width 5 height 4
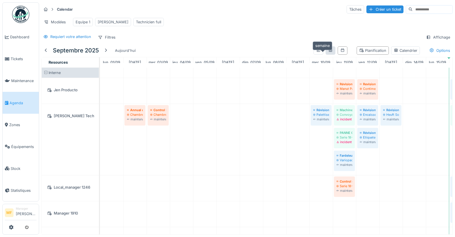
click at [328, 52] on icon at bounding box center [330, 50] width 5 height 4
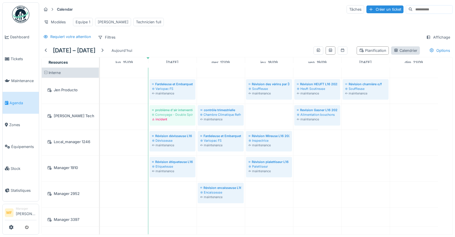
click at [407, 50] on div "Calendrier" at bounding box center [405, 50] width 29 height 8
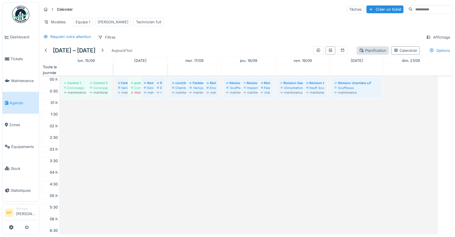
click at [365, 53] on div "Planification" at bounding box center [372, 50] width 27 height 5
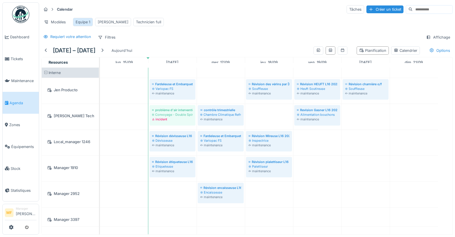
click at [82, 19] on div "Equipe 1" at bounding box center [83, 21] width 15 height 5
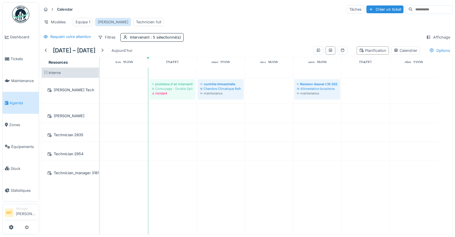
click at [105, 20] on div "[PERSON_NAME]" at bounding box center [113, 22] width 36 height 8
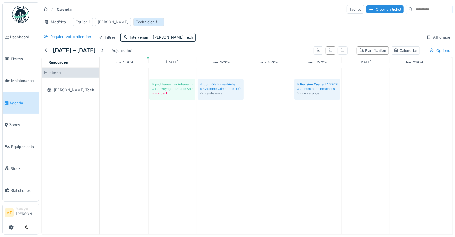
click at [136, 19] on div "Technicien full" at bounding box center [148, 21] width 25 height 5
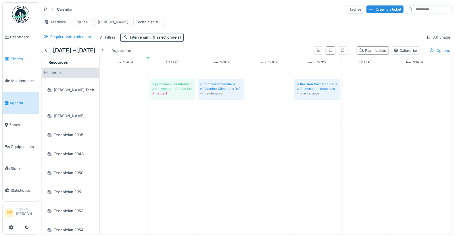
click at [18, 58] on span "Tickets" at bounding box center [24, 58] width 26 height 5
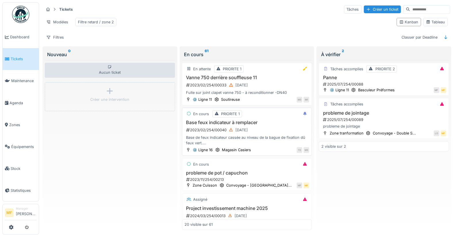
click at [233, 122] on h3 "Base feux indicateur à remplacer" at bounding box center [247, 122] width 125 height 5
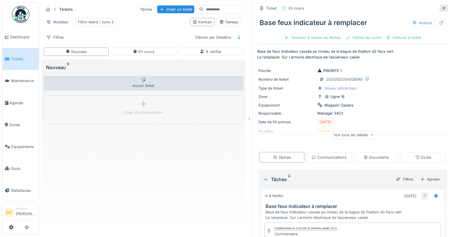
click at [441, 8] on icon at bounding box center [443, 8] width 5 height 4
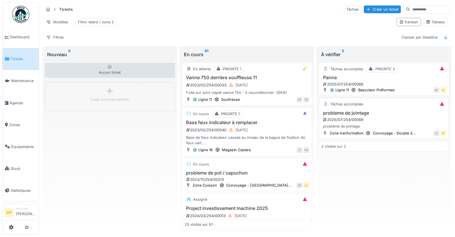
click at [338, 116] on h3 "probleme de jointage" at bounding box center [383, 112] width 125 height 5
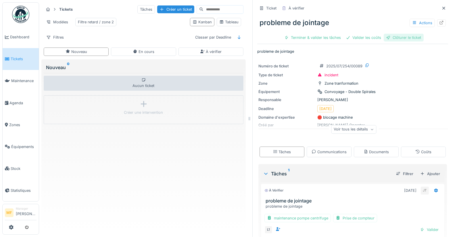
click at [393, 38] on div "Clôturer le ticket" at bounding box center [404, 38] width 40 height 8
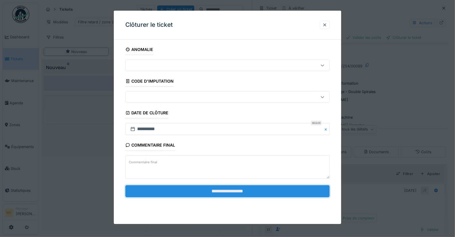
drag, startPoint x: 237, startPoint y: 185, endPoint x: 241, endPoint y: 188, distance: 4.7
click at [237, 185] on input "**********" at bounding box center [227, 191] width 205 height 12
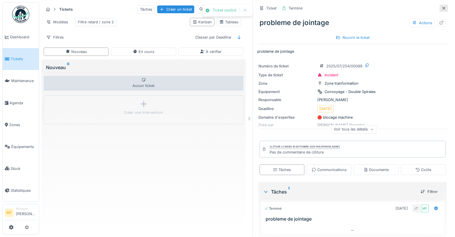
click at [441, 9] on icon at bounding box center [443, 8] width 5 height 4
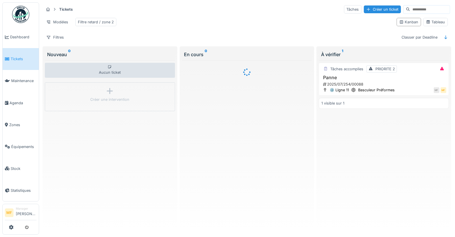
click at [433, 19] on div "Kanban Tableau" at bounding box center [422, 22] width 56 height 13
click at [433, 22] on div "Tableau" at bounding box center [435, 21] width 19 height 5
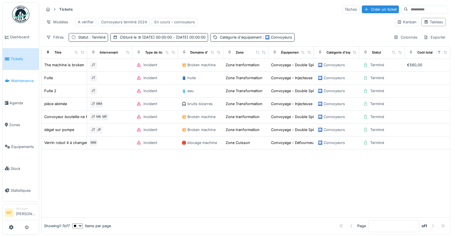
click at [18, 78] on span "Maintenance" at bounding box center [23, 80] width 25 height 5
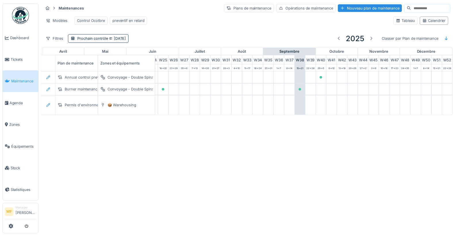
scroll to position [0, 281]
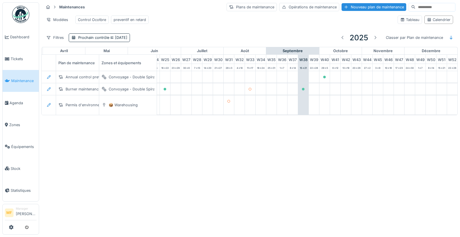
drag, startPoint x: 154, startPoint y: 38, endPoint x: 147, endPoint y: 39, distance: 7.0
click at [155, 38] on div "Filtres Prochain contrôle [DATE] 2025 Classer par Plan de maintenance" at bounding box center [250, 38] width 412 height 14
click at [127, 40] on span "[DATE]" at bounding box center [118, 37] width 18 height 4
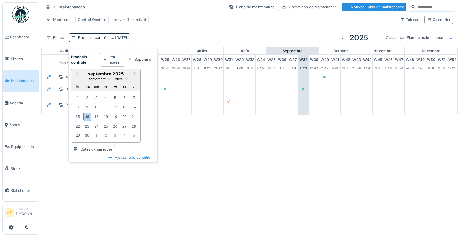
click at [142, 56] on div "Supprimer" at bounding box center [140, 59] width 30 height 8
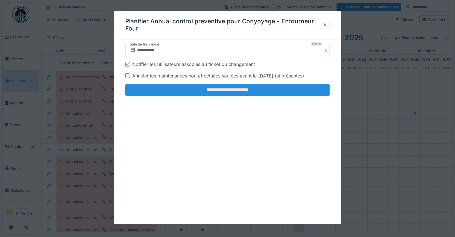
click at [222, 87] on input "**********" at bounding box center [227, 90] width 205 height 12
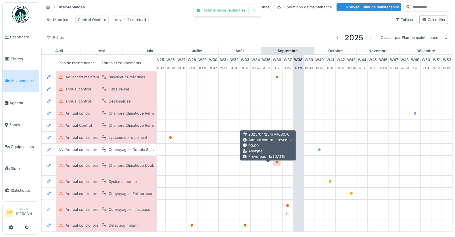
click at [273, 165] on div at bounding box center [276, 161] width 7 height 7
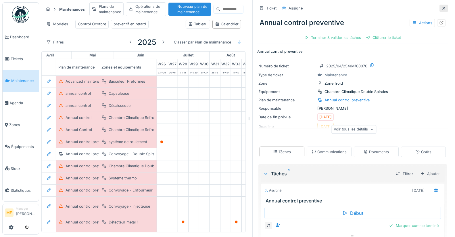
click at [442, 8] on icon at bounding box center [443, 8] width 3 height 3
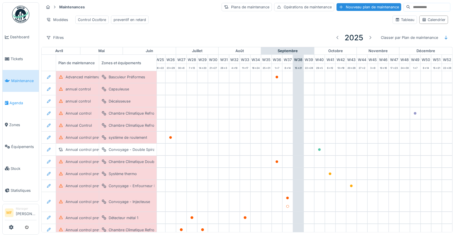
click at [18, 100] on span "Agenda" at bounding box center [22, 102] width 27 height 5
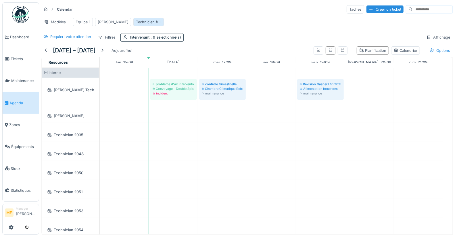
click at [136, 24] on div "Technicien full" at bounding box center [148, 21] width 25 height 5
click at [80, 19] on div "Equipe 1" at bounding box center [83, 21] width 15 height 5
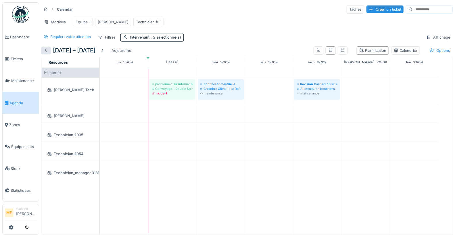
click at [44, 53] on div at bounding box center [46, 50] width 5 height 5
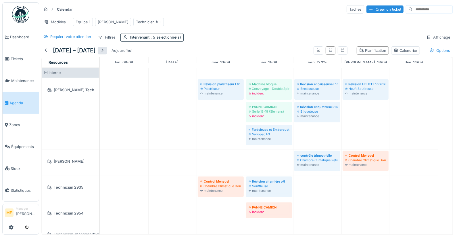
click at [105, 53] on div at bounding box center [102, 50] width 5 height 5
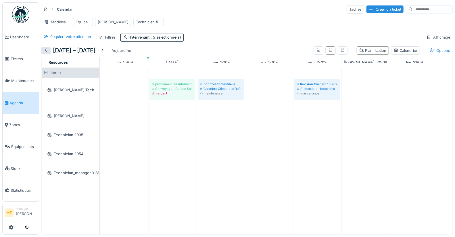
click at [47, 52] on div at bounding box center [46, 50] width 5 height 5
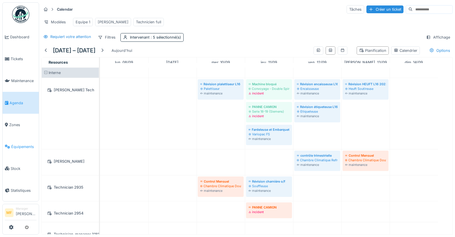
click at [19, 145] on span "Équipements" at bounding box center [23, 146] width 25 height 5
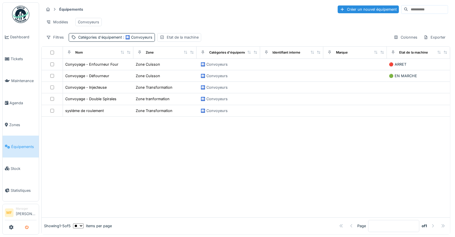
click at [29, 232] on ul "MF Manager [PERSON_NAME]" at bounding box center [20, 218] width 37 height 31
click at [27, 227] on icon "submit" at bounding box center [27, 227] width 4 height 4
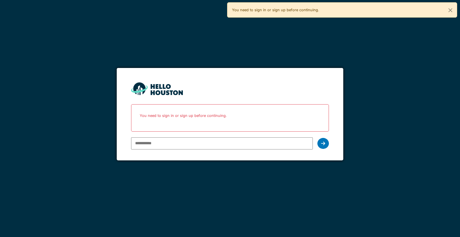
paste input "**********"
type input "**********"
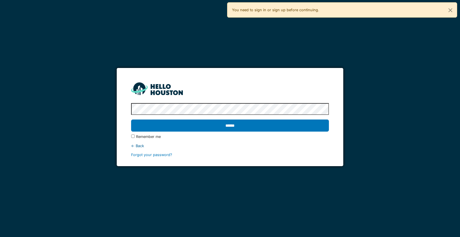
click at [131, 119] on input "******" at bounding box center [229, 125] width 197 height 12
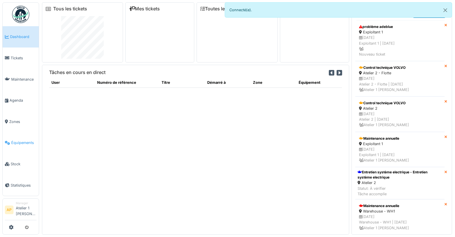
click at [19, 140] on span "Équipements" at bounding box center [23, 142] width 25 height 5
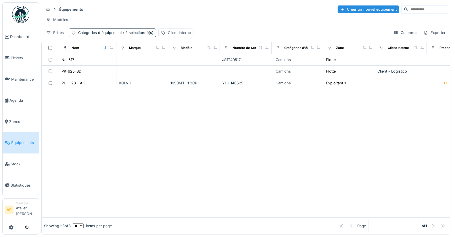
drag, startPoint x: 163, startPoint y: 37, endPoint x: 159, endPoint y: 37, distance: 4.1
click at [163, 34] on icon at bounding box center [163, 33] width 5 height 4
click at [150, 35] on span ": 2 sélectionné(s)" at bounding box center [138, 32] width 32 height 4
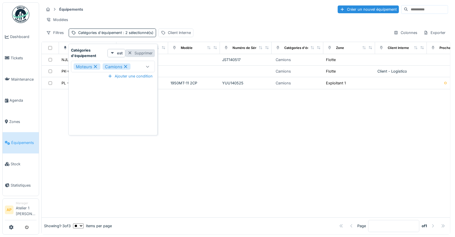
click at [143, 55] on div "Supprimer" at bounding box center [140, 53] width 30 height 8
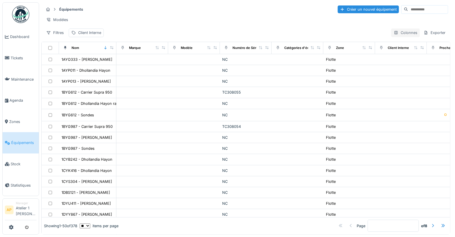
click at [394, 35] on div at bounding box center [396, 32] width 5 height 5
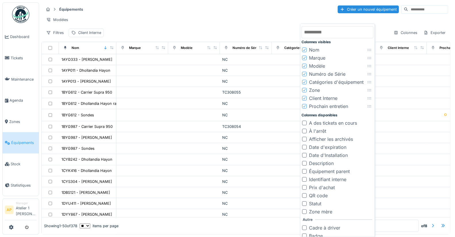
click at [305, 130] on div at bounding box center [304, 130] width 5 height 5
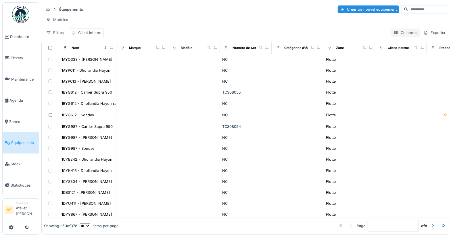
click at [401, 37] on div "Colonnes" at bounding box center [405, 32] width 29 height 8
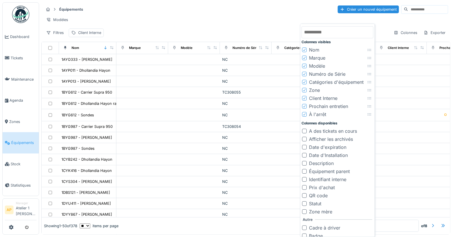
click at [310, 97] on div "Client Interne" at bounding box center [323, 98] width 28 height 7
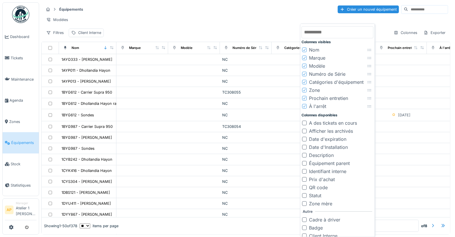
click at [304, 74] on icon at bounding box center [304, 73] width 3 height 3
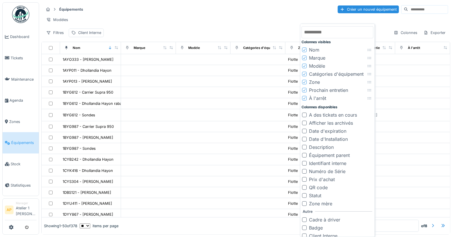
click at [305, 90] on icon at bounding box center [304, 90] width 3 height 3
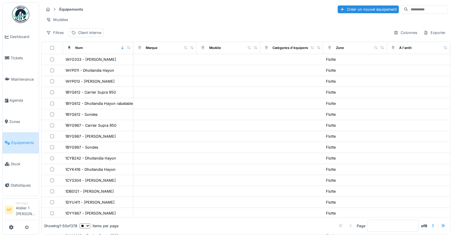
click at [257, 22] on div "Modèles" at bounding box center [246, 20] width 404 height 8
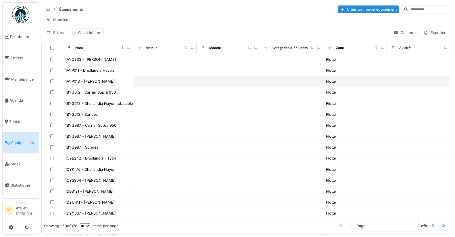
click at [54, 83] on div at bounding box center [52, 81] width 17 height 4
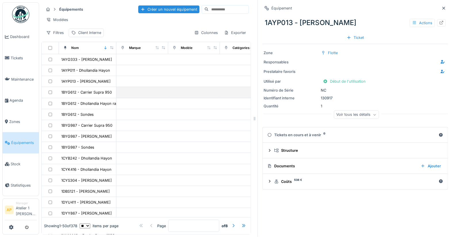
click at [50, 98] on td at bounding box center [50, 92] width 17 height 11
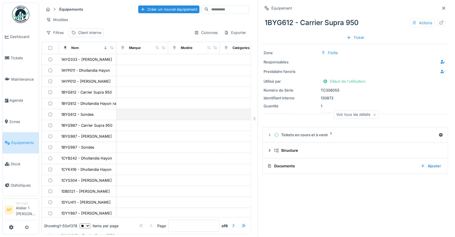
click at [50, 119] on td at bounding box center [50, 114] width 17 height 11
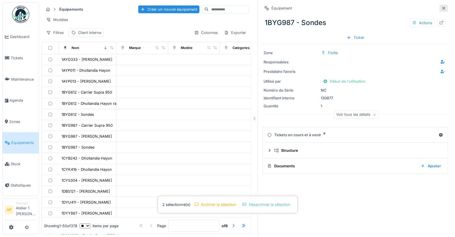
click at [441, 8] on icon at bounding box center [443, 8] width 5 height 4
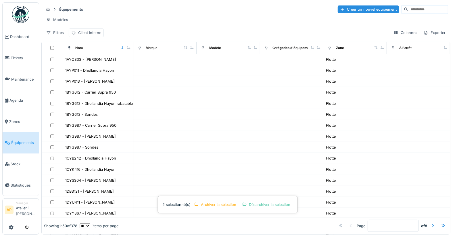
click at [140, 5] on div "Équipements Créer un nouvel équipement" at bounding box center [246, 9] width 404 height 9
click at [13, 161] on span "Stock" at bounding box center [24, 163] width 26 height 5
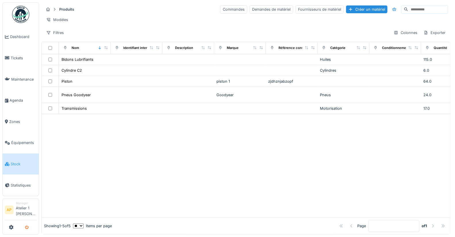
click at [27, 225] on icon "submit" at bounding box center [27, 227] width 4 height 4
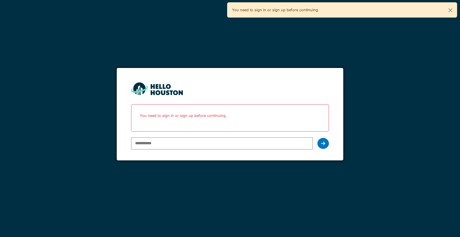
type input "**********"
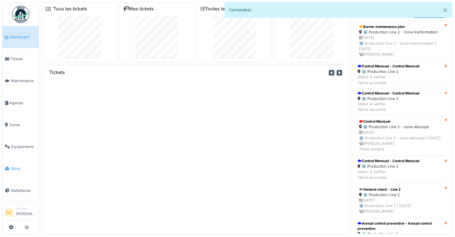
click at [14, 168] on link "Stock" at bounding box center [21, 168] width 36 height 22
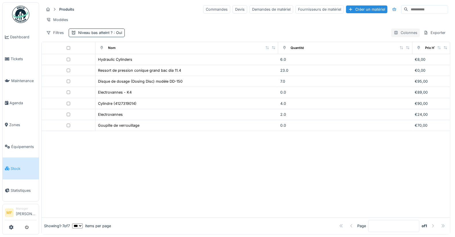
click at [391, 37] on div "Colonnes" at bounding box center [405, 32] width 29 height 8
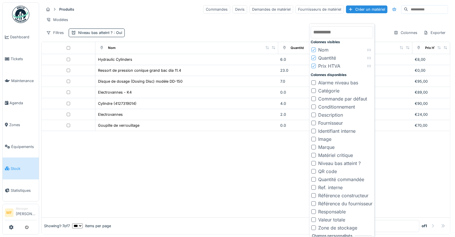
click at [315, 81] on div at bounding box center [313, 82] width 5 height 5
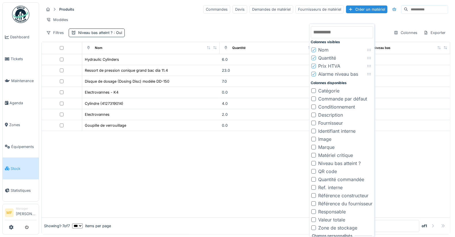
click at [313, 139] on div at bounding box center [313, 139] width 5 height 5
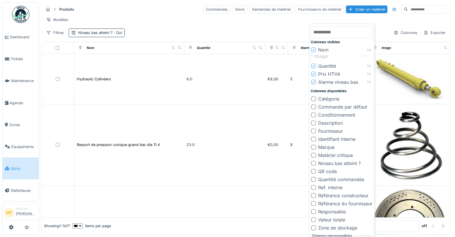
drag, startPoint x: 368, startPoint y: 82, endPoint x: 364, endPoint y: 56, distance: 26.1
click at [364, 56] on icon at bounding box center [366, 56] width 4 height 2
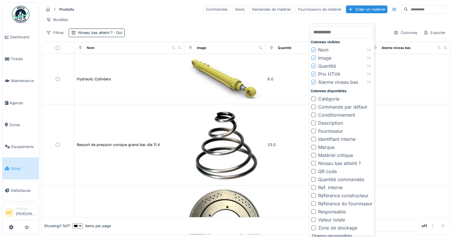
click at [313, 98] on div at bounding box center [313, 98] width 5 height 5
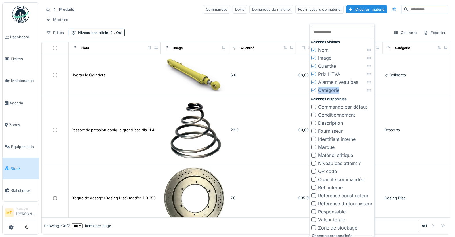
drag, startPoint x: 314, startPoint y: 89, endPoint x: 316, endPoint y: 93, distance: 4.0
click at [317, 93] on li "Catégorie" at bounding box center [342, 90] width 62 height 8
drag, startPoint x: 369, startPoint y: 90, endPoint x: 366, endPoint y: 72, distance: 18.4
click at [366, 72] on icon at bounding box center [366, 71] width 4 height 2
click at [149, 12] on div "Produits Commandes Devis Demandes de matériel Fournisseurs de matériel Créer un…" at bounding box center [246, 9] width 404 height 9
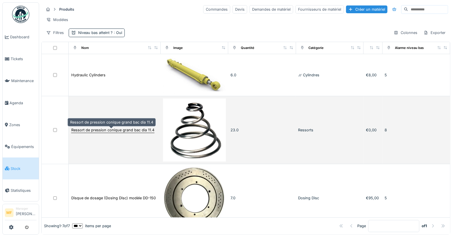
click at [90, 130] on div "Ressort de pression conique grand bac dia 11.4" at bounding box center [112, 129] width 83 height 5
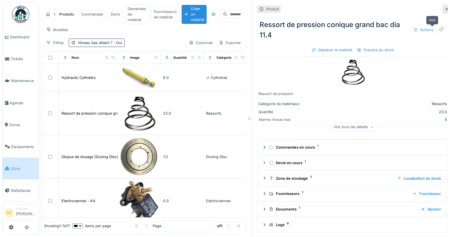
click at [439, 29] on icon at bounding box center [441, 29] width 5 height 4
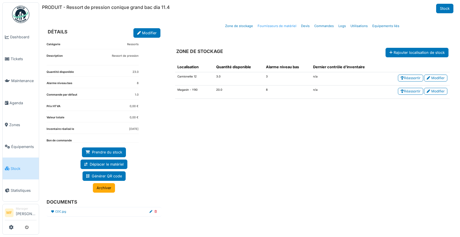
click at [283, 26] on link "Fournisseurs de matériel" at bounding box center [276, 26] width 43 height 14
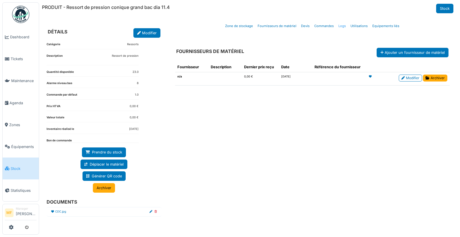
click at [341, 26] on link "Logs" at bounding box center [342, 26] width 12 height 14
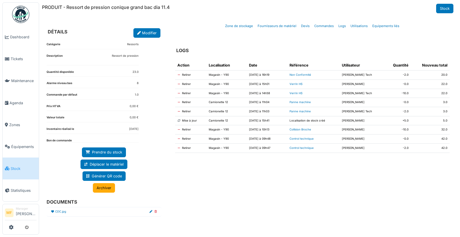
click at [21, 166] on span "Stock" at bounding box center [24, 168] width 26 height 5
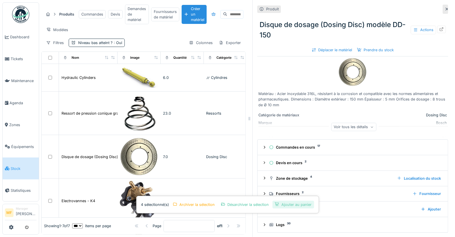
click at [298, 205] on div "Ajouter au panier" at bounding box center [293, 204] width 42 height 8
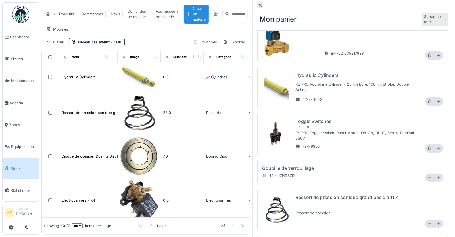
scroll to position [33, 0]
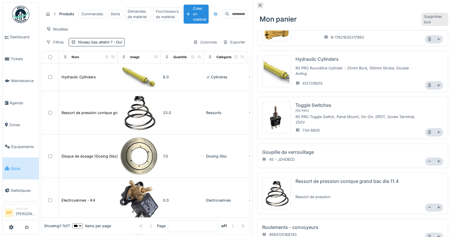
click at [437, 38] on icon at bounding box center [439, 38] width 4 height 3
type input "*"
click at [437, 84] on icon at bounding box center [438, 85] width 3 height 3
click at [437, 83] on icon at bounding box center [439, 84] width 4 height 3
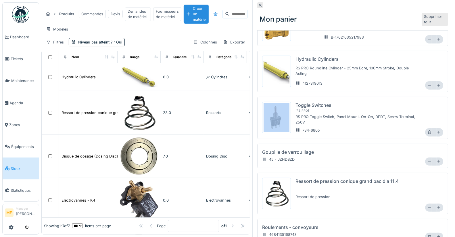
drag, startPoint x: 430, startPoint y: 82, endPoint x: 420, endPoint y: 102, distance: 21.7
click at [437, 83] on icon at bounding box center [439, 84] width 4 height 3
type input "*"
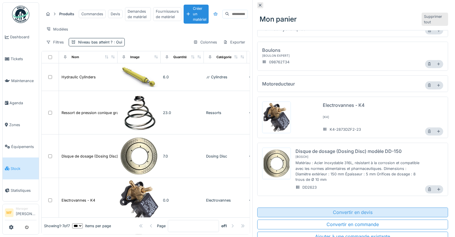
scroll to position [5, 0]
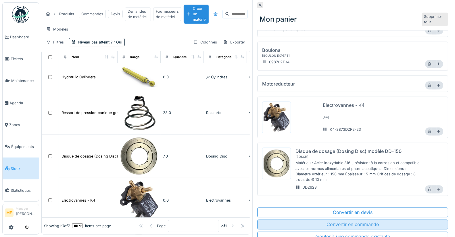
click at [347, 219] on div "Convertir en commande" at bounding box center [352, 224] width 191 height 10
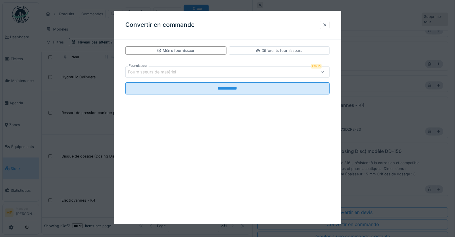
click at [233, 73] on div "Fournisseurs de matériel" at bounding box center [215, 72] width 175 height 6
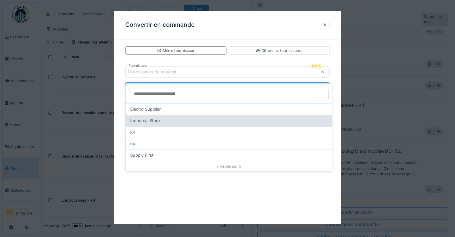
click at [187, 117] on div "Industrial Store" at bounding box center [228, 120] width 197 height 6
type input "***"
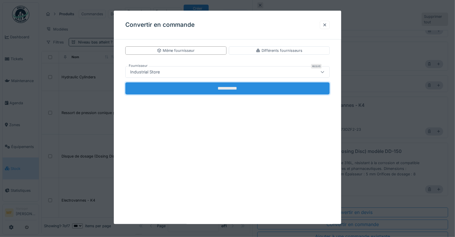
click at [223, 89] on input "**********" at bounding box center [227, 88] width 205 height 12
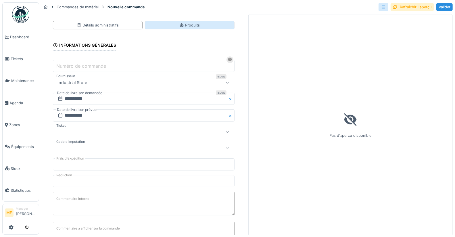
click at [179, 26] on div "Produits" at bounding box center [189, 24] width 20 height 5
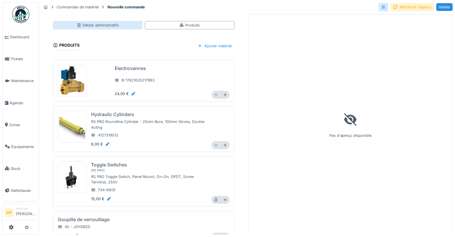
click at [84, 22] on div "Détails administratifs" at bounding box center [98, 24] width 42 height 5
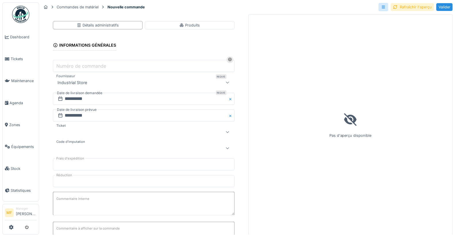
click at [403, 9] on div "Rafraîchir l'aperçu" at bounding box center [412, 7] width 43 height 8
click at [103, 81] on div "Industrial Store" at bounding box center [132, 82] width 155 height 7
click at [11, 167] on span "Stock" at bounding box center [24, 168] width 26 height 5
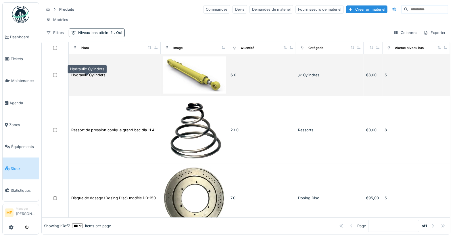
click at [80, 78] on div "Hydraulic Cylinders" at bounding box center [88, 74] width 34 height 5
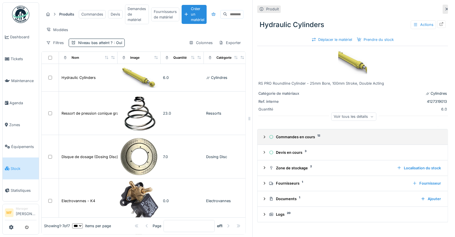
click at [291, 136] on div "Commandes en cours 12" at bounding box center [355, 136] width 172 height 5
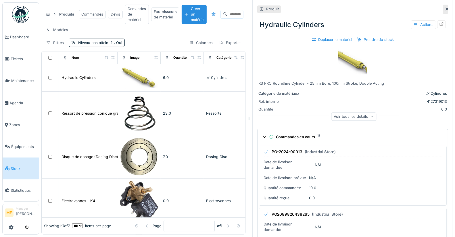
click at [293, 137] on div "Commandes en cours 12" at bounding box center [355, 136] width 172 height 5
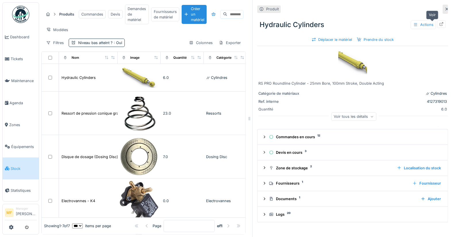
click at [437, 22] on div at bounding box center [441, 23] width 9 height 7
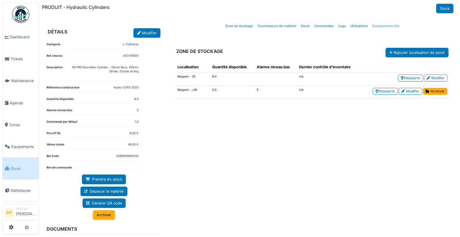
click link "Equipements liés"
select select "***"
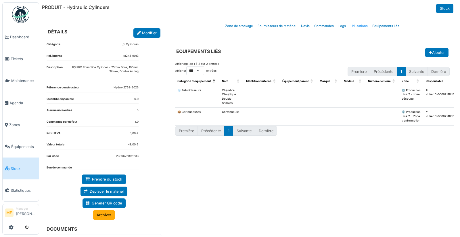
click link "Utilisations"
select select "***"
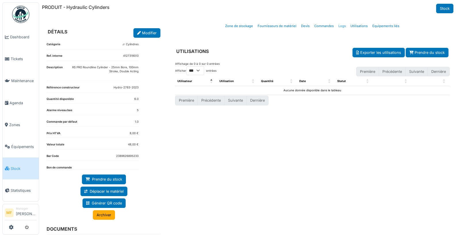
click link "Logs"
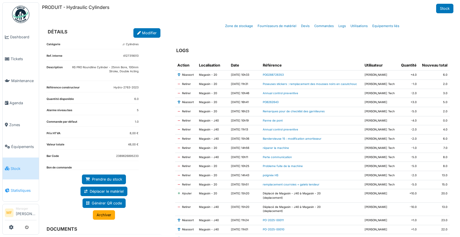
click span "Statistiques"
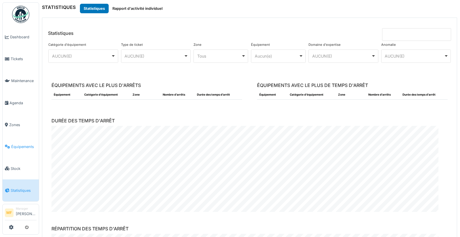
click at [20, 145] on span "Équipements" at bounding box center [23, 146] width 25 height 5
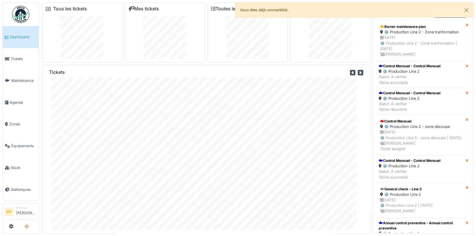
click at [30, 228] on button "submit" at bounding box center [26, 226] width 11 height 9
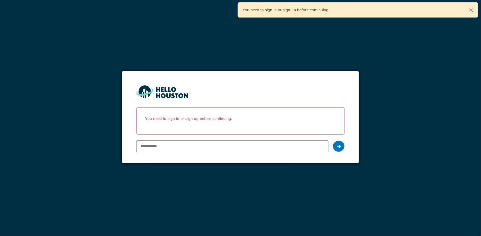
paste input "**********"
type input "**********"
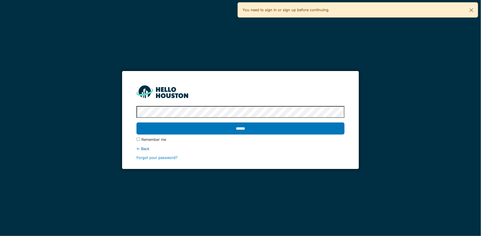
click at [137, 122] on input "******" at bounding box center [241, 128] width 208 height 12
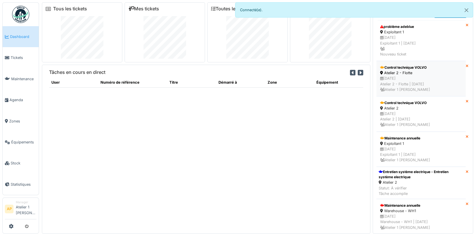
click at [399, 69] on div "Control technique VOLVO" at bounding box center [422, 67] width 82 height 5
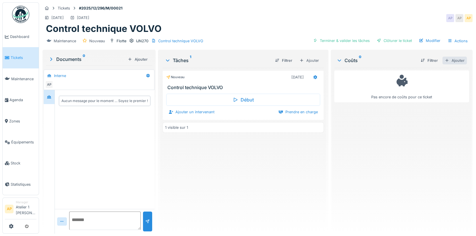
click at [446, 61] on div "Ajouter" at bounding box center [455, 61] width 24 height 8
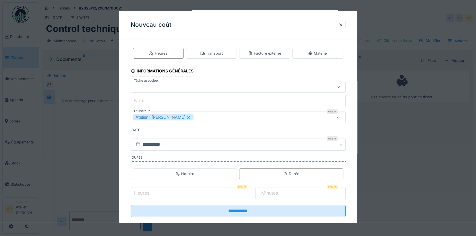
scroll to position [11, 0]
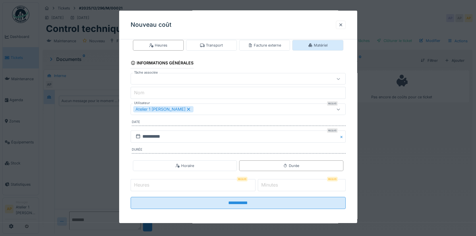
click at [323, 43] on div "Matériel" at bounding box center [318, 45] width 20 height 5
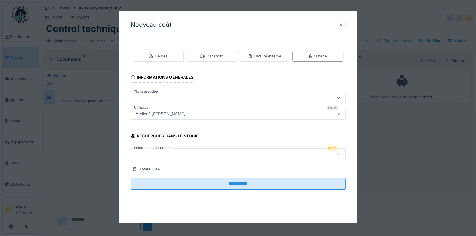
click at [154, 156] on div at bounding box center [225, 154] width 185 height 6
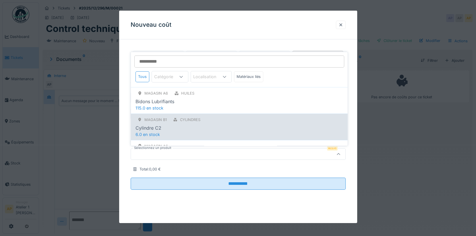
click at [155, 132] on span "6.0 en stock" at bounding box center [147, 134] width 24 height 5
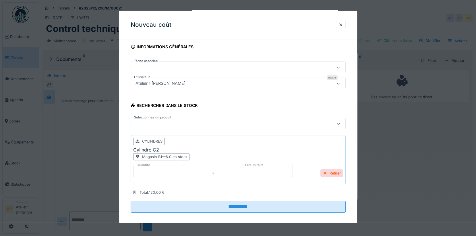
scroll to position [34, 0]
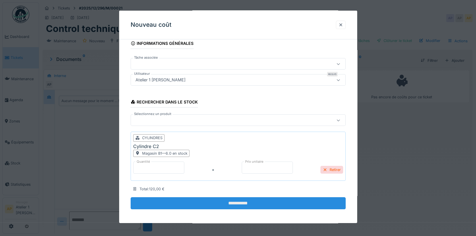
click at [251, 200] on input "**********" at bounding box center [238, 203] width 215 height 12
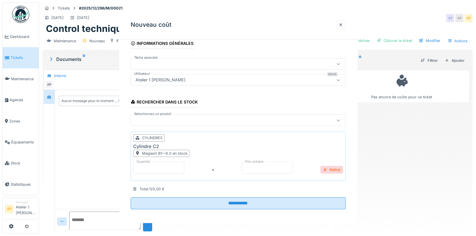
scroll to position [0, 0]
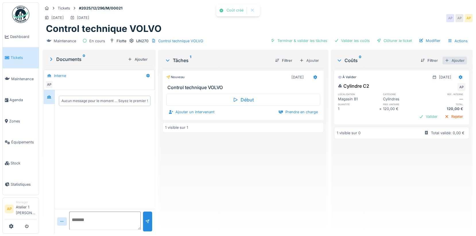
click at [448, 58] on div "Ajouter" at bounding box center [455, 61] width 24 height 8
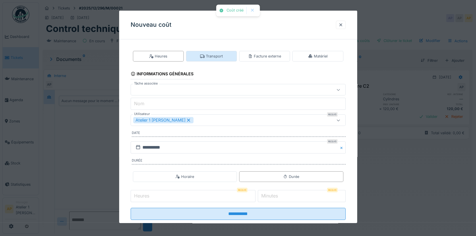
click at [235, 57] on div "Transport" at bounding box center [211, 56] width 51 height 11
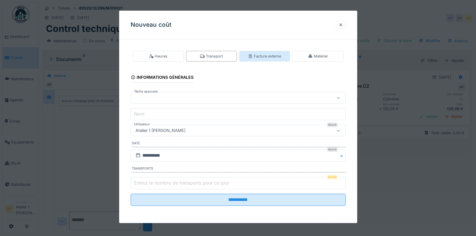
click at [274, 58] on div "Facture externe" at bounding box center [264, 55] width 33 height 5
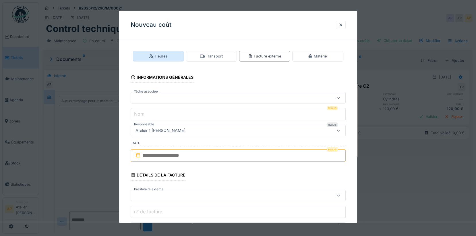
drag, startPoint x: 187, startPoint y: 57, endPoint x: 168, endPoint y: 58, distance: 18.7
click at [187, 57] on div "Heures Transport Facture externe Matériel" at bounding box center [238, 56] width 215 height 15
click at [167, 58] on div "Heures" at bounding box center [158, 55] width 18 height 5
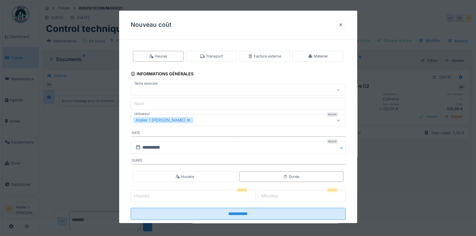
click at [145, 198] on input "Heures" at bounding box center [193, 196] width 125 height 12
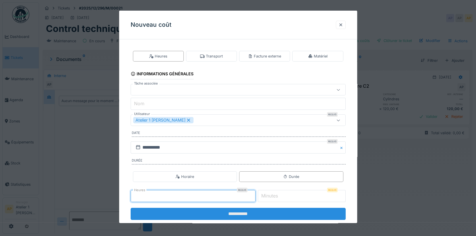
type input "*"
click at [252, 217] on input "**********" at bounding box center [238, 214] width 215 height 12
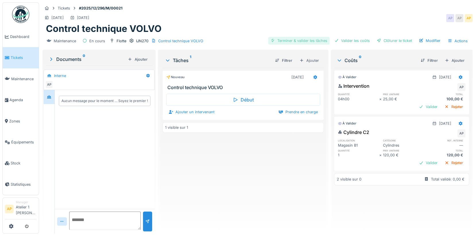
click at [299, 39] on div "Terminer & valider les tâches" at bounding box center [299, 41] width 62 height 8
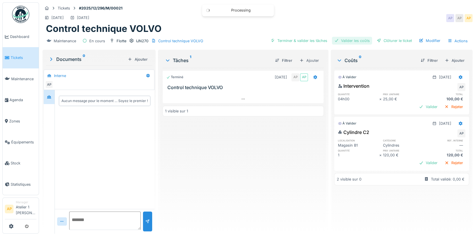
click at [339, 40] on div "Valider les coûts" at bounding box center [352, 41] width 40 height 8
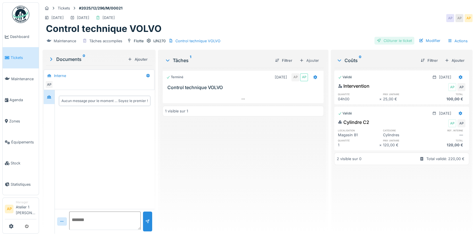
click at [380, 37] on div "Clôturer le ticket" at bounding box center [395, 41] width 40 height 8
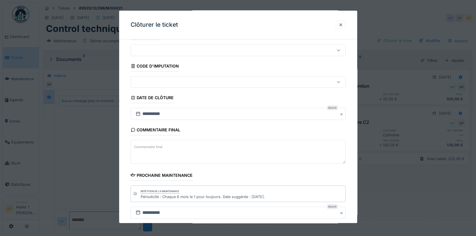
scroll to position [16, 0]
click at [170, 83] on div at bounding box center [225, 81] width 185 height 6
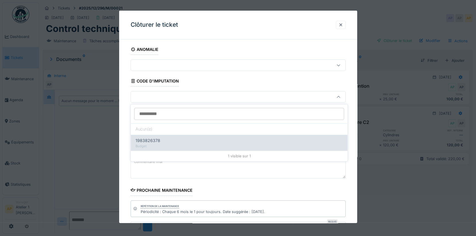
click at [145, 144] on div "Budget" at bounding box center [239, 146] width 208 height 5
type input "****"
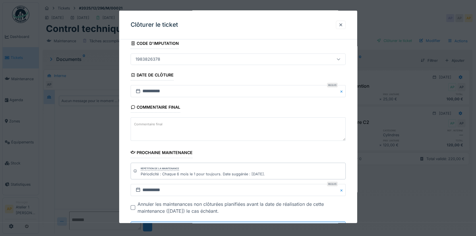
scroll to position [62, 0]
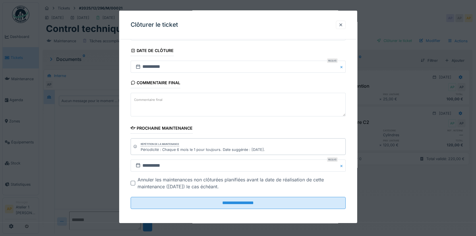
click at [160, 105] on textarea "Commentaire final" at bounding box center [238, 105] width 215 height 24
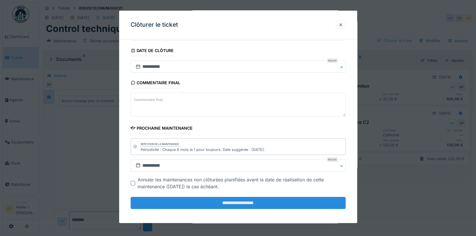
click at [247, 199] on input "**********" at bounding box center [238, 203] width 215 height 12
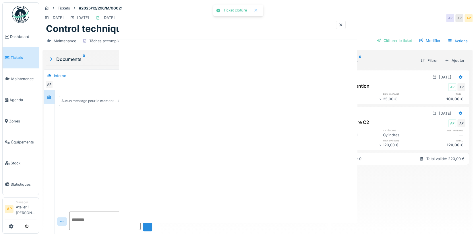
scroll to position [0, 0]
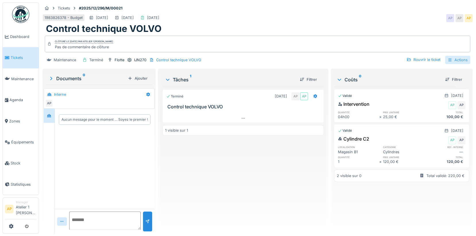
click at [455, 60] on div "Actions" at bounding box center [457, 60] width 25 height 8
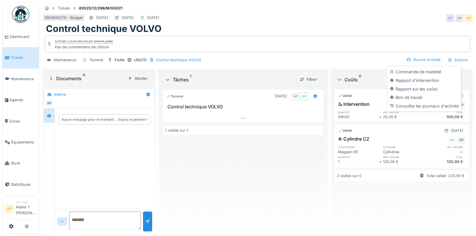
click at [380, 46] on div "Clôturé le mardi 16 septembre 2025 par Atelier 1 Peter Dupont Pas de commentair…" at bounding box center [258, 44] width 426 height 17
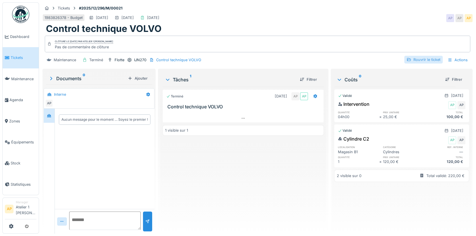
click at [417, 58] on div "Rouvrir le ticket" at bounding box center [424, 60] width 39 height 8
click at [417, 61] on div "Rouvrir le ticket" at bounding box center [424, 60] width 39 height 8
click at [24, 56] on span "Tickets" at bounding box center [24, 57] width 26 height 5
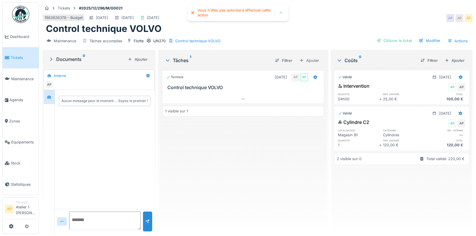
click at [280, 11] on div at bounding box center [281, 12] width 5 height 5
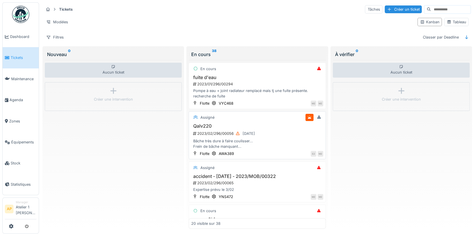
click at [201, 130] on div "2023/02/296/00056 [DATE]" at bounding box center [258, 133] width 131 height 7
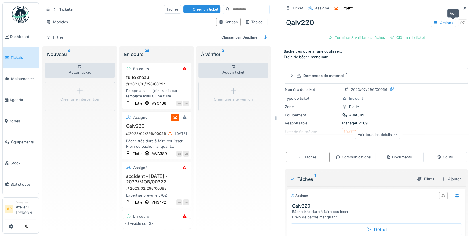
click at [461, 22] on icon at bounding box center [463, 23] width 5 height 4
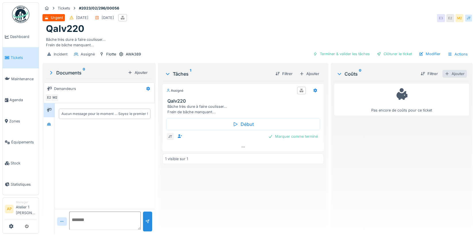
click at [447, 76] on div "Ajouter" at bounding box center [455, 74] width 24 height 8
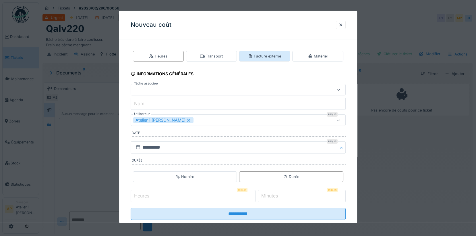
click at [260, 55] on div "Facture externe" at bounding box center [264, 55] width 33 height 5
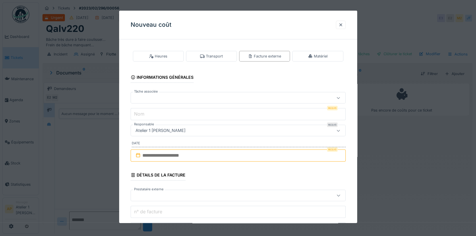
click at [158, 96] on div at bounding box center [225, 98] width 185 height 6
click at [158, 122] on div "Qalv220" at bounding box center [239, 122] width 208 height 6
type input "*****"
type input "*******"
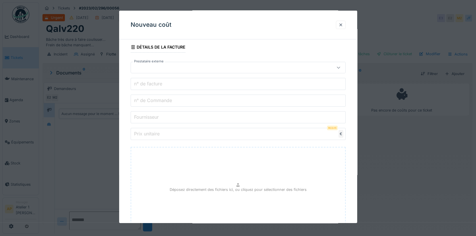
click at [142, 66] on div at bounding box center [225, 67] width 185 height 6
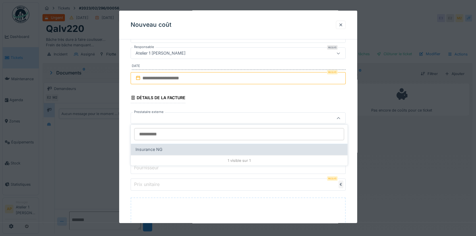
click at [161, 151] on span "Insurance NG" at bounding box center [148, 149] width 27 height 6
type input "****"
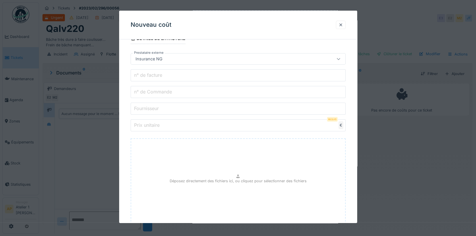
scroll to position [137, 0]
click at [151, 75] on label "n° de facture" at bounding box center [148, 74] width 30 height 7
click at [151, 75] on input "n° de facture" at bounding box center [238, 75] width 215 height 12
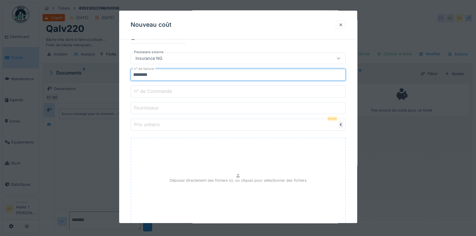
type input "********"
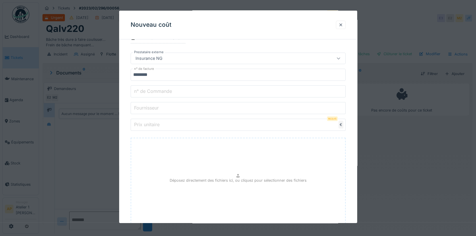
click at [142, 94] on input "n° de Commande" at bounding box center [238, 91] width 215 height 12
click at [150, 107] on label "Fournisseur" at bounding box center [146, 107] width 27 height 7
click at [150, 107] on input "Fournisseur" at bounding box center [238, 108] width 215 height 12
click at [153, 121] on label "Prix unitaire" at bounding box center [147, 124] width 28 height 7
click at [153, 119] on input "Prix unitaire" at bounding box center [238, 125] width 215 height 12
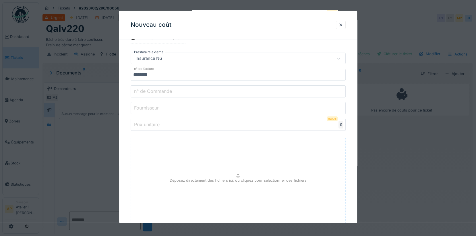
click at [153, 113] on fieldset "**********" at bounding box center [238, 78] width 215 height 343
click at [154, 107] on label "Fournisseur" at bounding box center [146, 107] width 27 height 7
click at [154, 107] on input "Fournisseur" at bounding box center [238, 108] width 215 height 12
click at [189, 120] on input "Prix unitaire" at bounding box center [238, 125] width 215 height 12
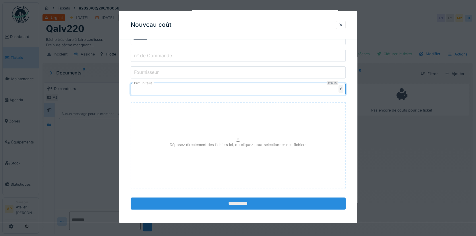
type input "****"
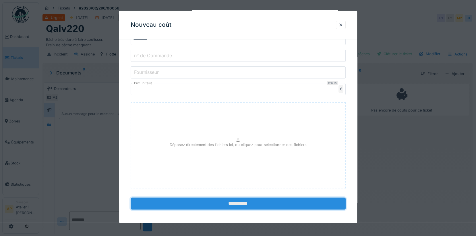
click at [245, 199] on input "**********" at bounding box center [238, 203] width 215 height 12
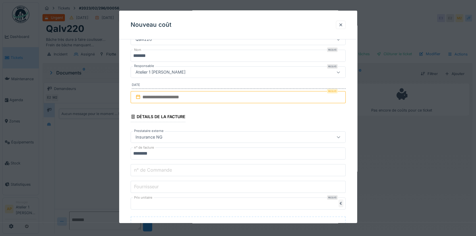
scroll to position [0, 0]
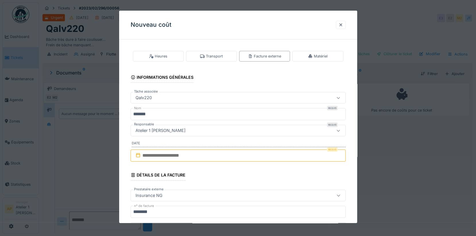
click at [165, 150] on input "text" at bounding box center [238, 155] width 215 height 12
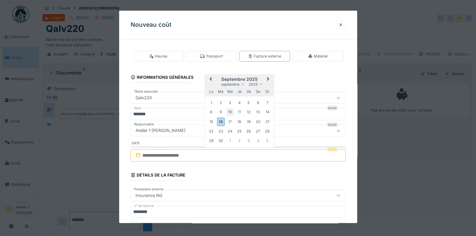
click at [228, 112] on div "10" at bounding box center [230, 112] width 8 height 8
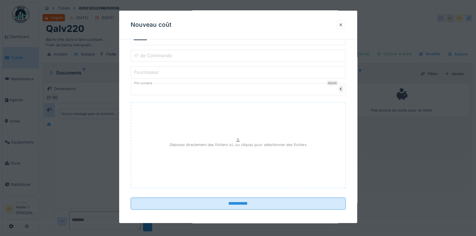
scroll to position [5, 0]
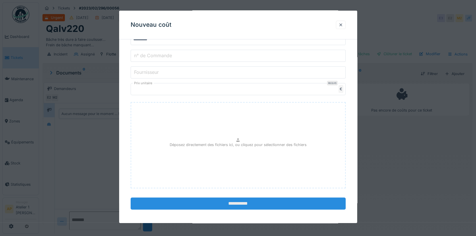
click at [239, 203] on input "**********" at bounding box center [238, 203] width 215 height 12
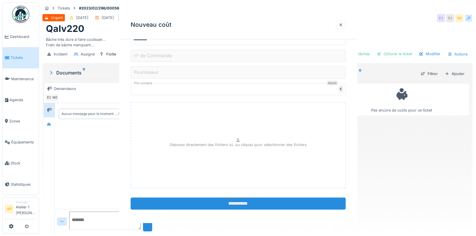
scroll to position [0, 0]
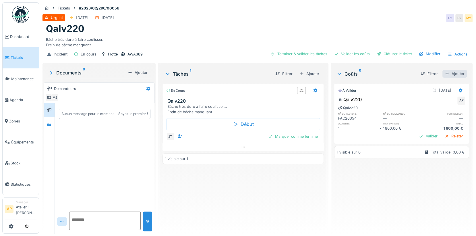
click at [443, 70] on div "Ajouter" at bounding box center [455, 74] width 24 height 8
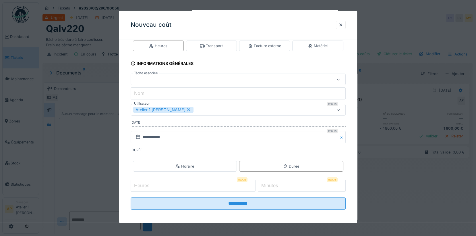
scroll to position [11, 0]
click at [273, 43] on div "Facture externe" at bounding box center [264, 45] width 33 height 5
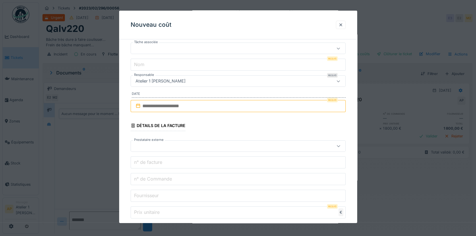
scroll to position [0, 0]
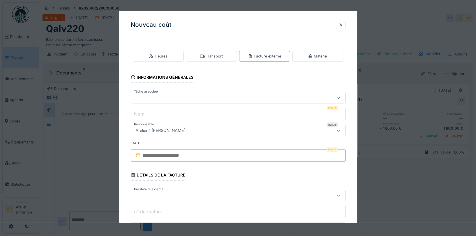
click at [343, 26] on div at bounding box center [341, 24] width 5 height 5
